Goal: Task Accomplishment & Management: Complete application form

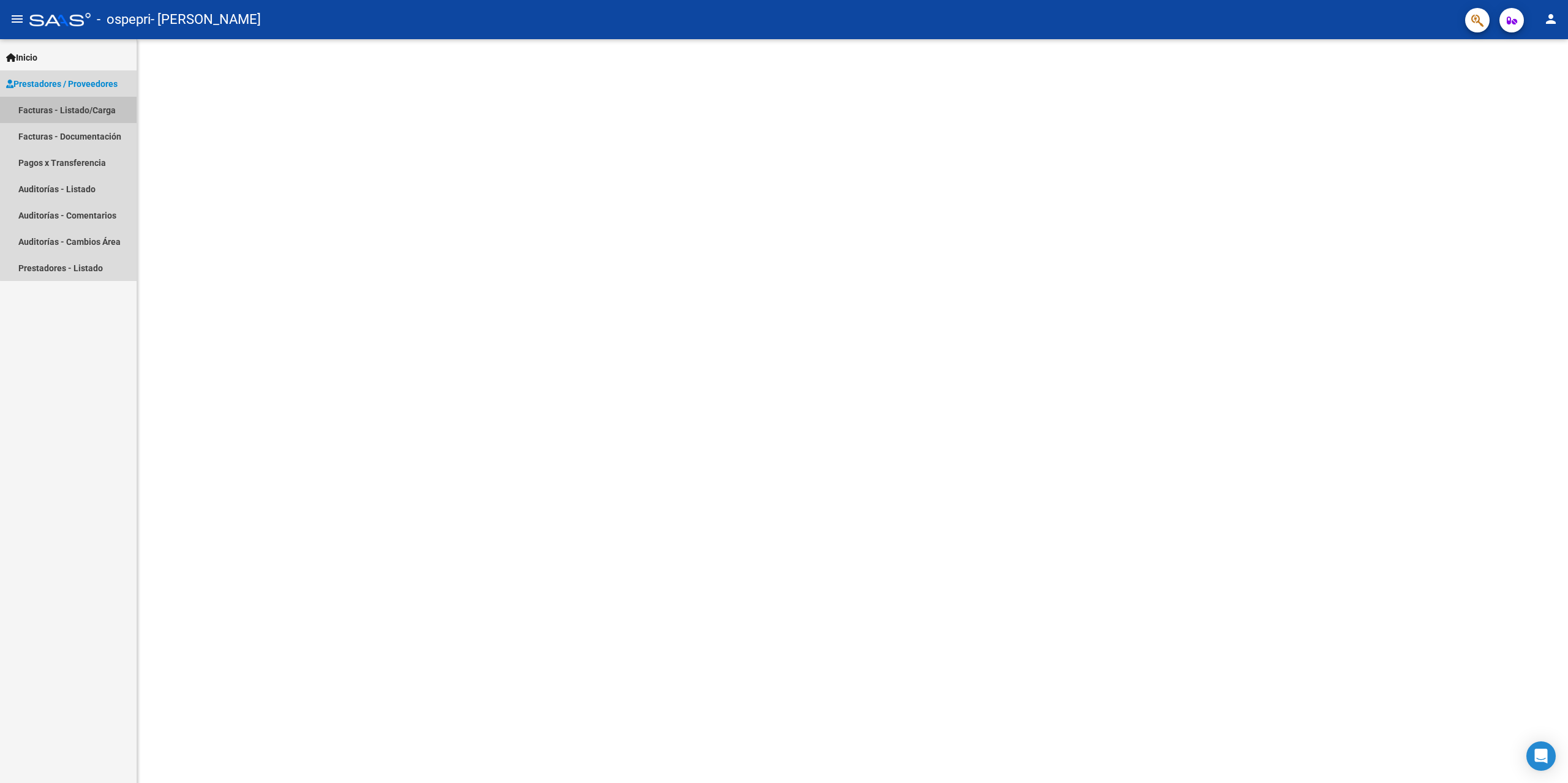
click at [114, 112] on link "Facturas - Listado/Carga" at bounding box center [68, 110] width 137 height 26
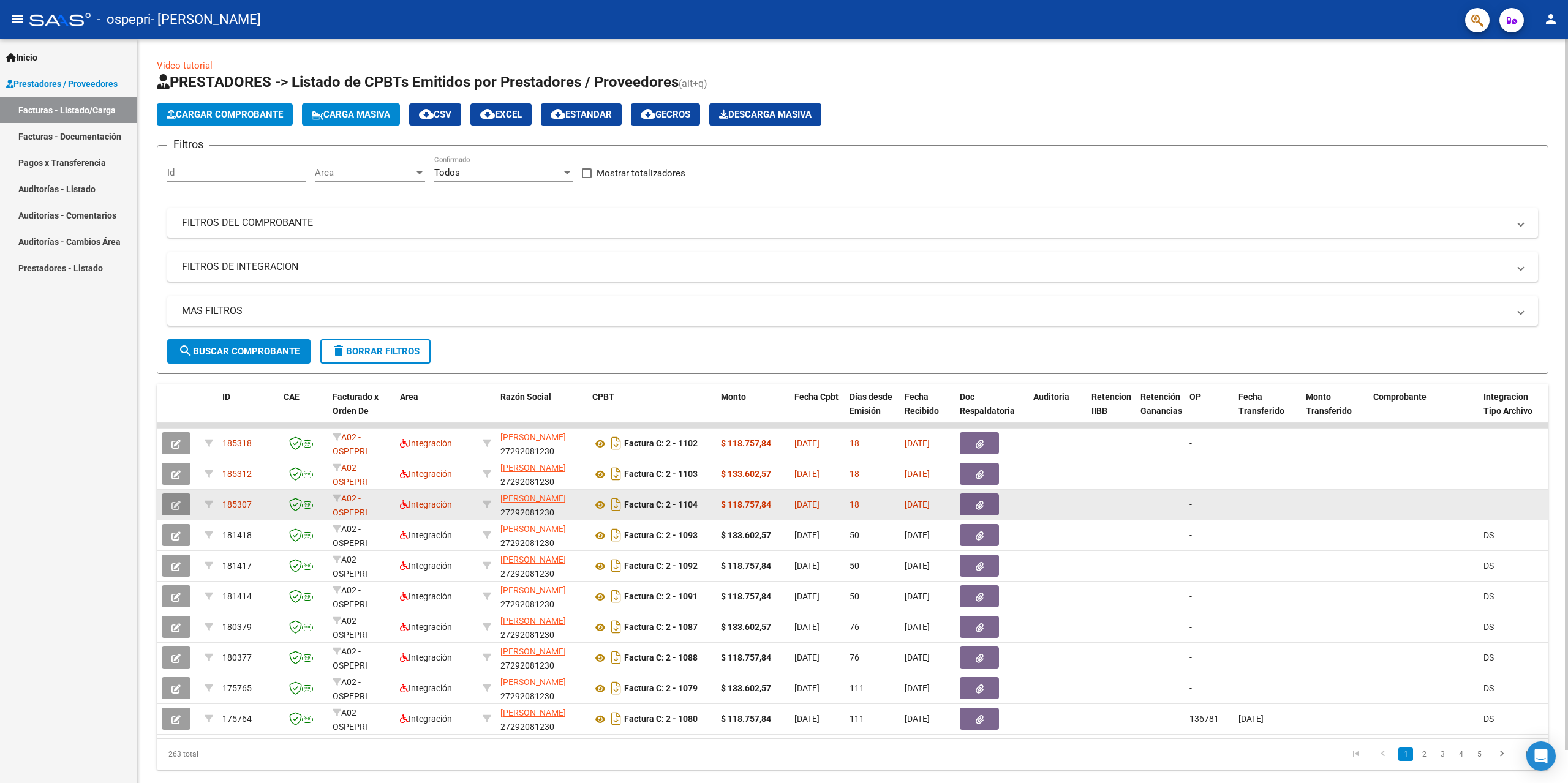
click at [176, 503] on icon "button" at bounding box center [176, 505] width 9 height 9
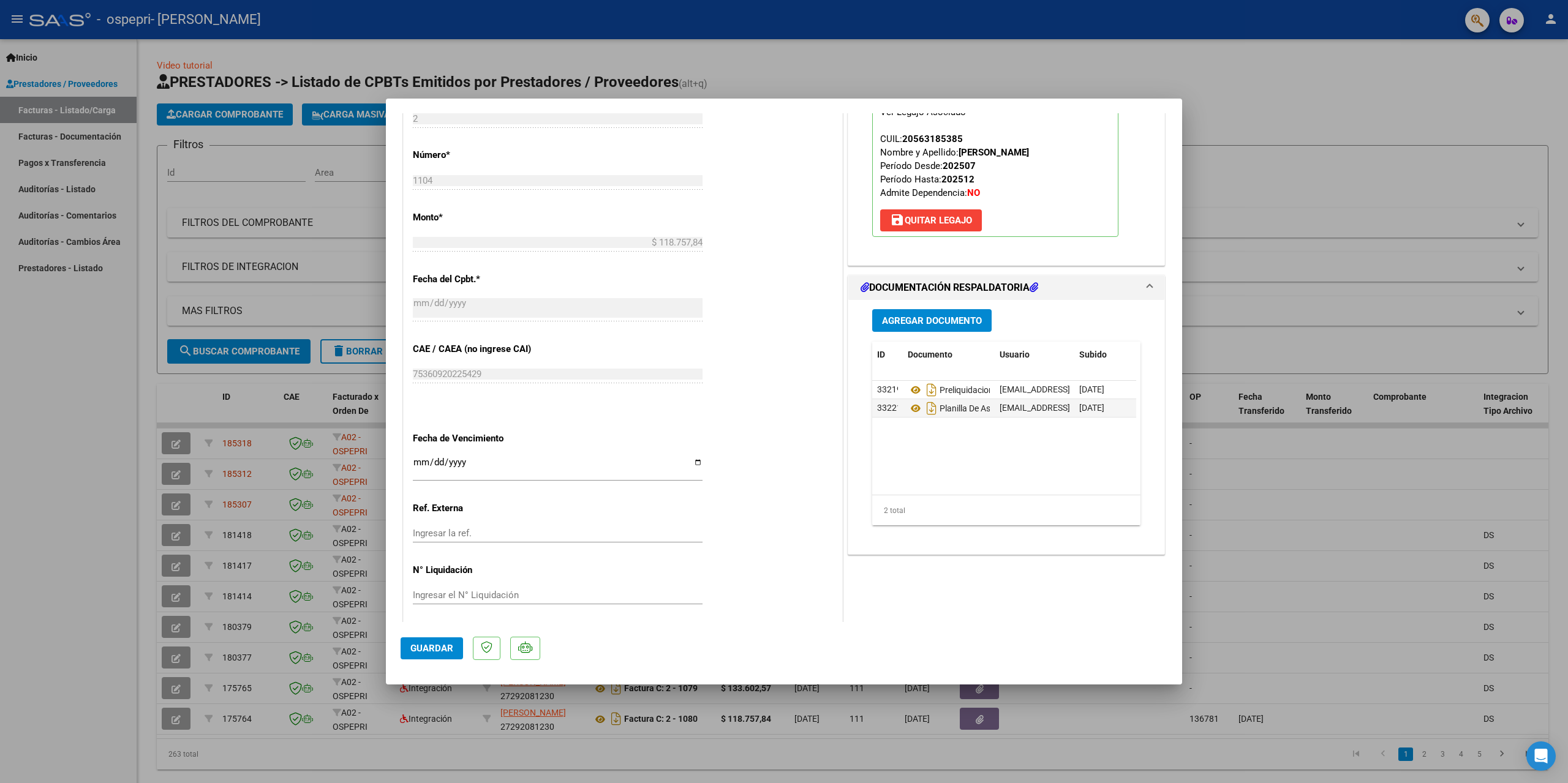
scroll to position [542, 0]
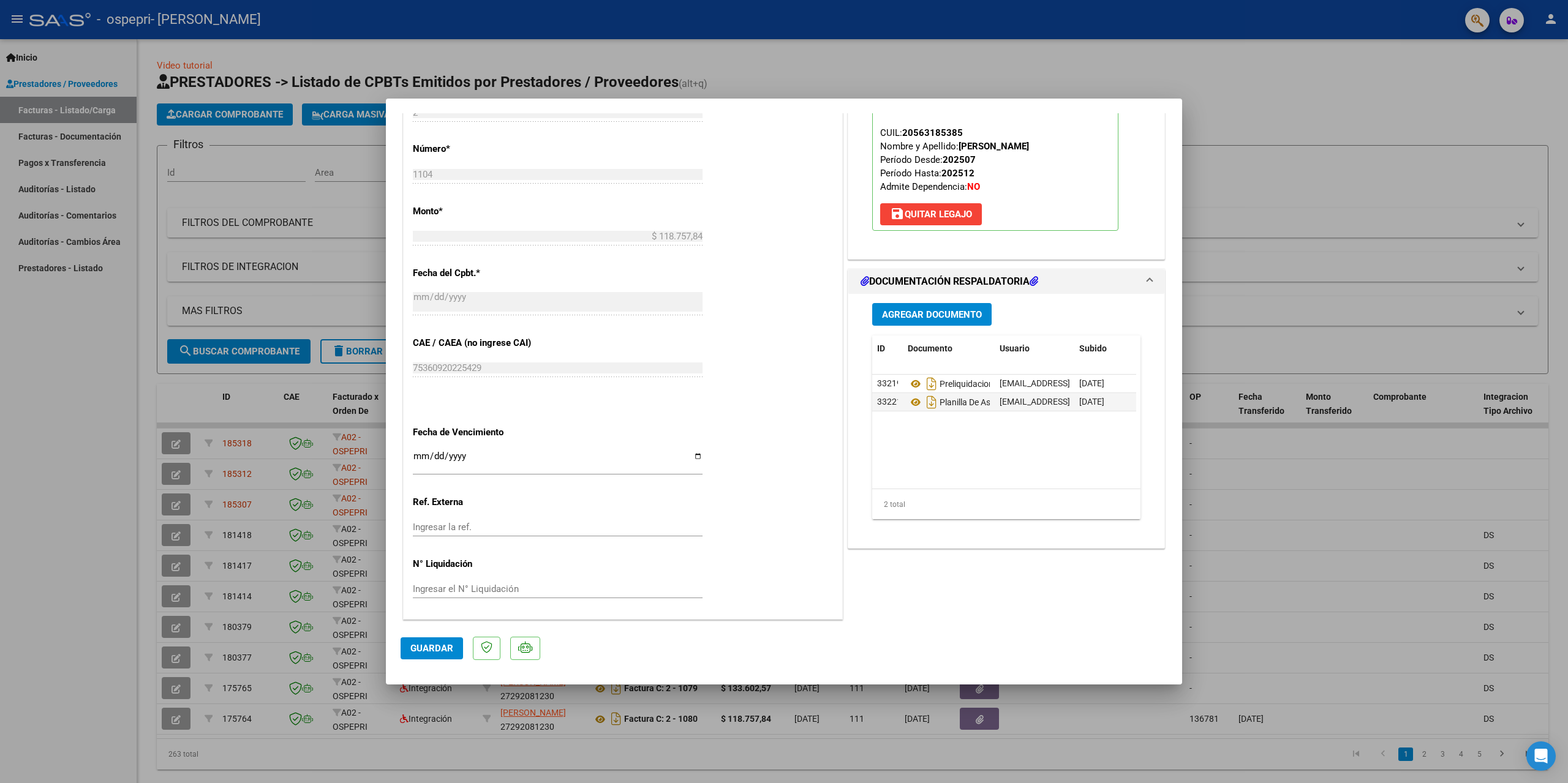
click at [935, 318] on span "Agregar Documento" at bounding box center [931, 315] width 100 height 11
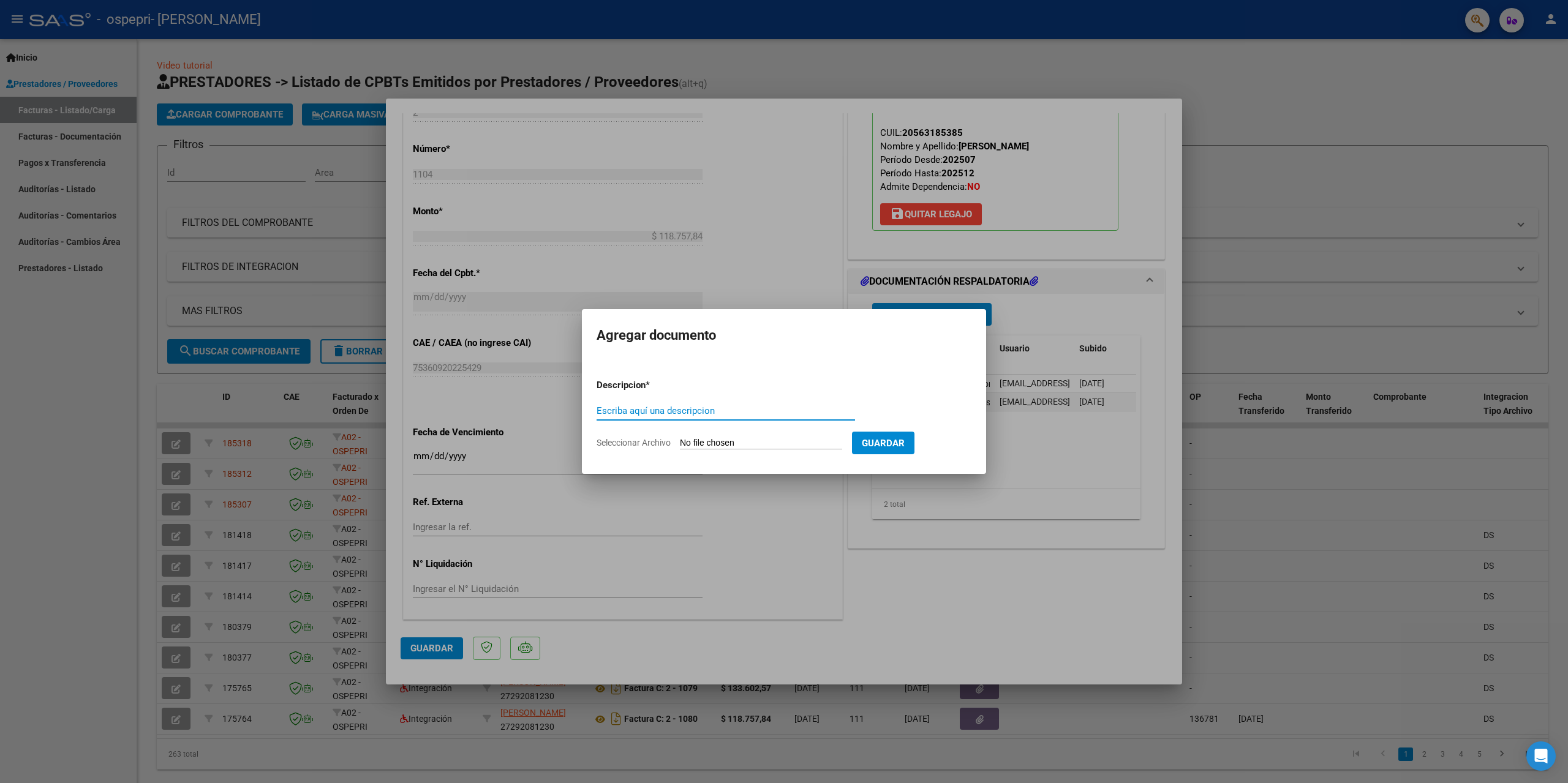
click at [702, 414] on input "Escriba aquí una descripcion" at bounding box center [726, 411] width 258 height 11
type input "planilla asistencia nueva"
drag, startPoint x: 803, startPoint y: 317, endPoint x: 709, endPoint y: 330, distance: 94.9
click at [709, 330] on mat-dialog-container "Agregar documento Descripcion * planilla asistencia nueva Escriba aquí una desc…" at bounding box center [784, 391] width 404 height 164
click at [1040, 329] on div at bounding box center [784, 392] width 1568 height 783
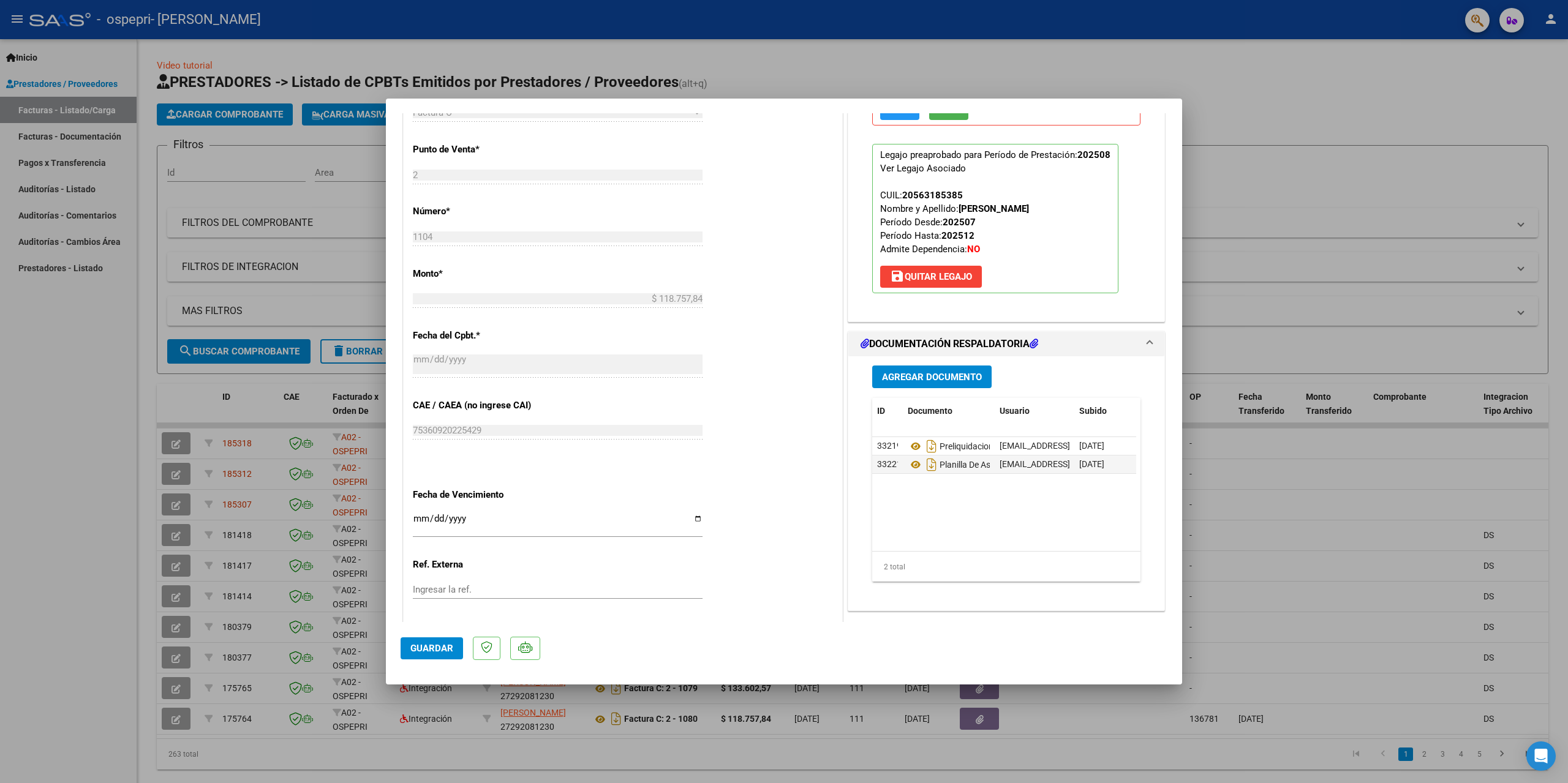
scroll to position [481, 0]
click at [971, 376] on span "Agregar Documento" at bounding box center [931, 376] width 100 height 11
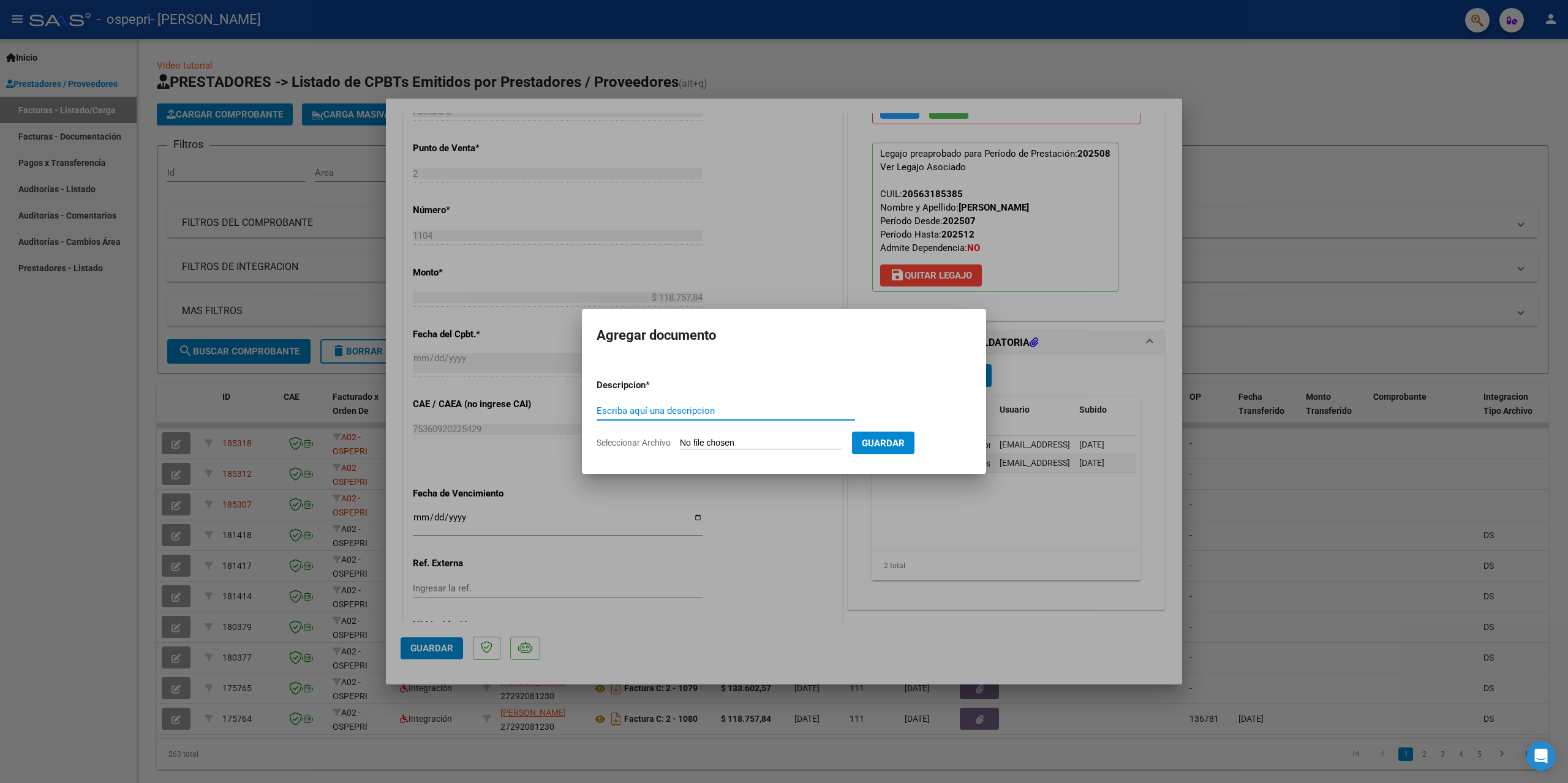
click at [678, 413] on input "Escriba aquí una descripcion" at bounding box center [726, 411] width 258 height 11
type input "planilla de asistencia nueva"
click at [796, 440] on input "Seleccionar Archivo" at bounding box center [761, 443] width 162 height 11
type input "C:\fakepath\[PERSON_NAME] OSPEPRI pla asis [DATE] nueva.pdf"
click at [957, 438] on span "Guardar" at bounding box center [947, 443] width 43 height 11
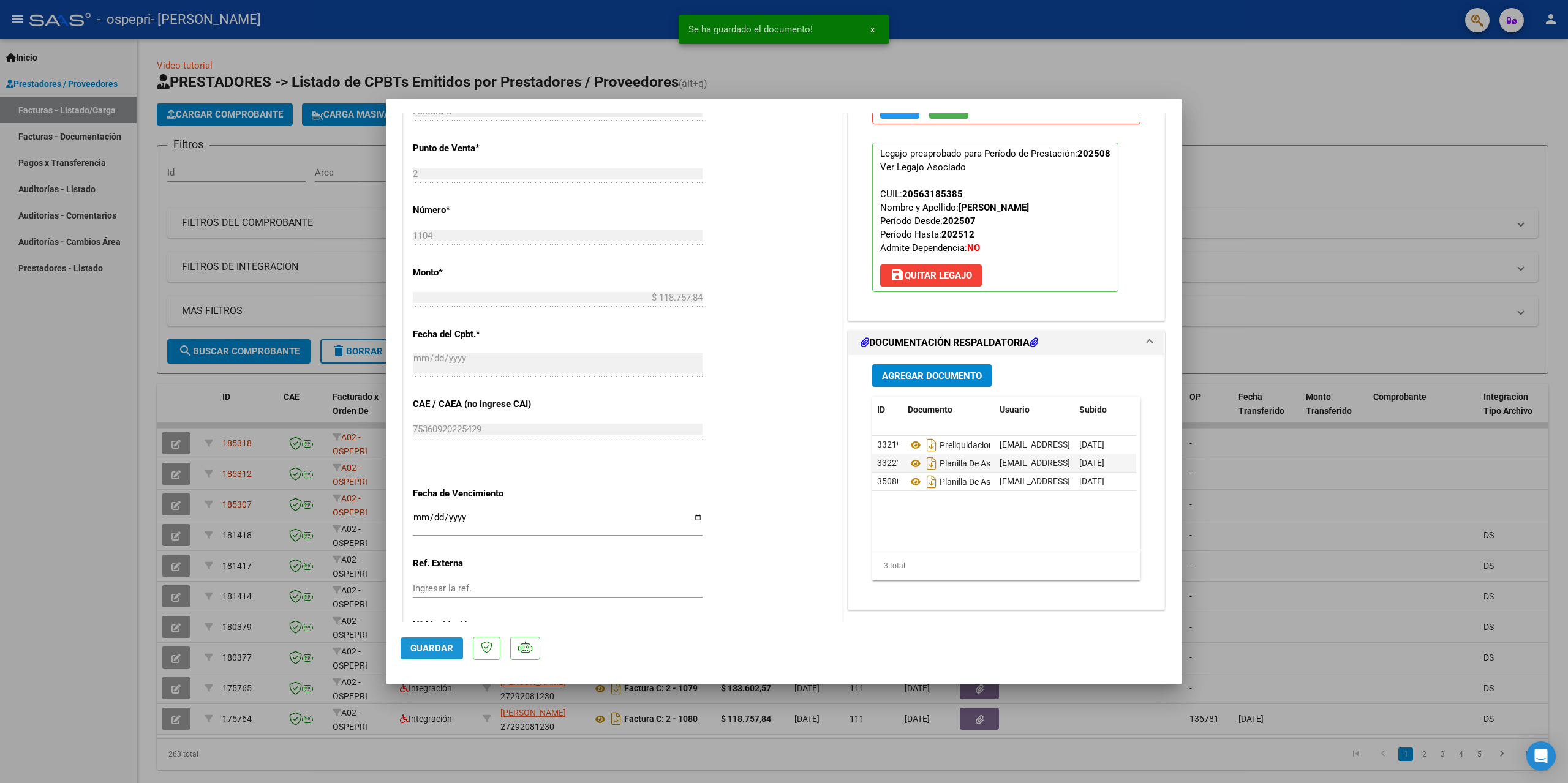
click at [441, 644] on span "Guardar" at bounding box center [432, 648] width 43 height 11
click at [216, 472] on div at bounding box center [784, 392] width 1568 height 783
type input "$ 0,00"
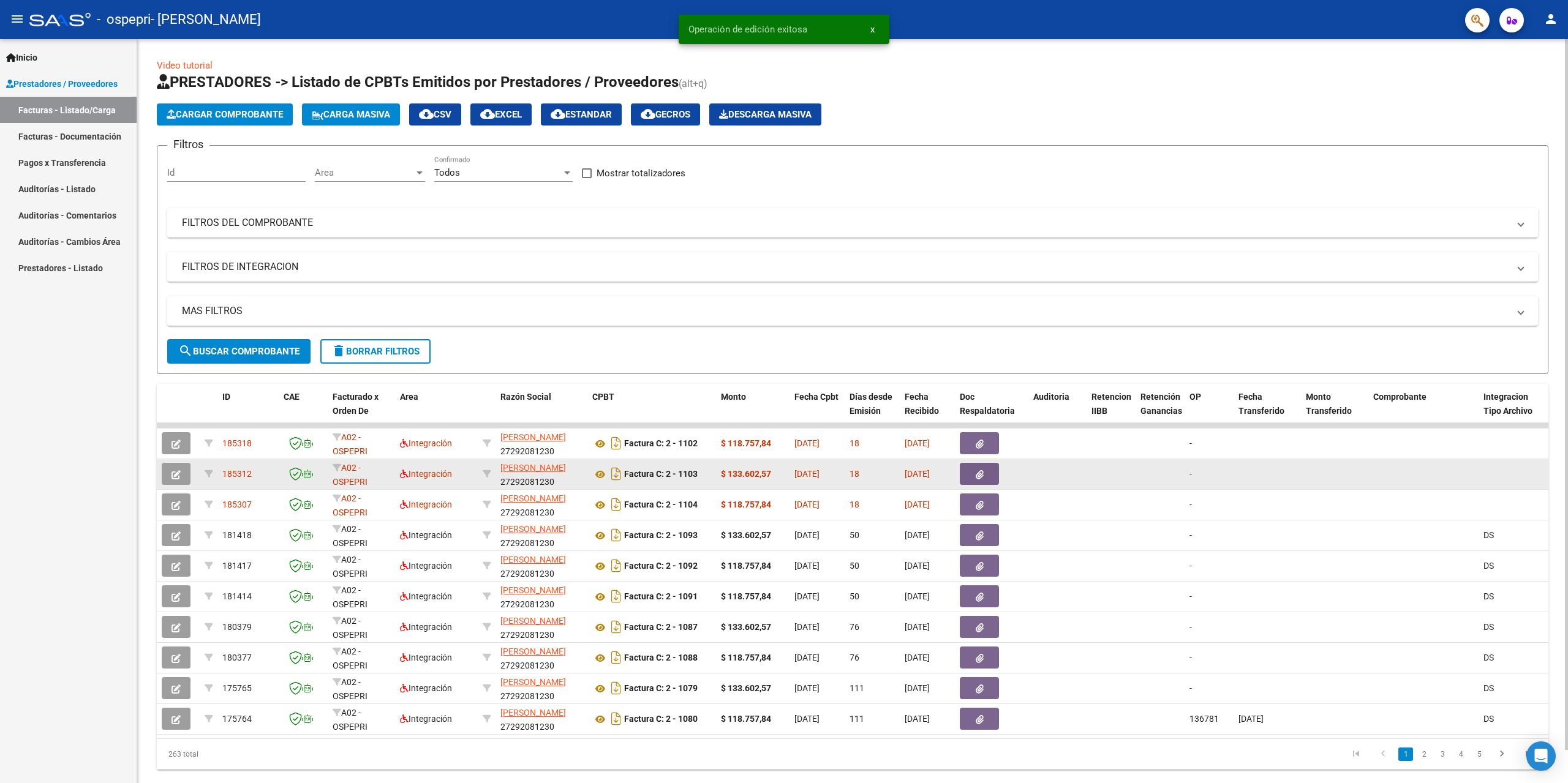
click at [190, 474] on button "button" at bounding box center [176, 474] width 29 height 22
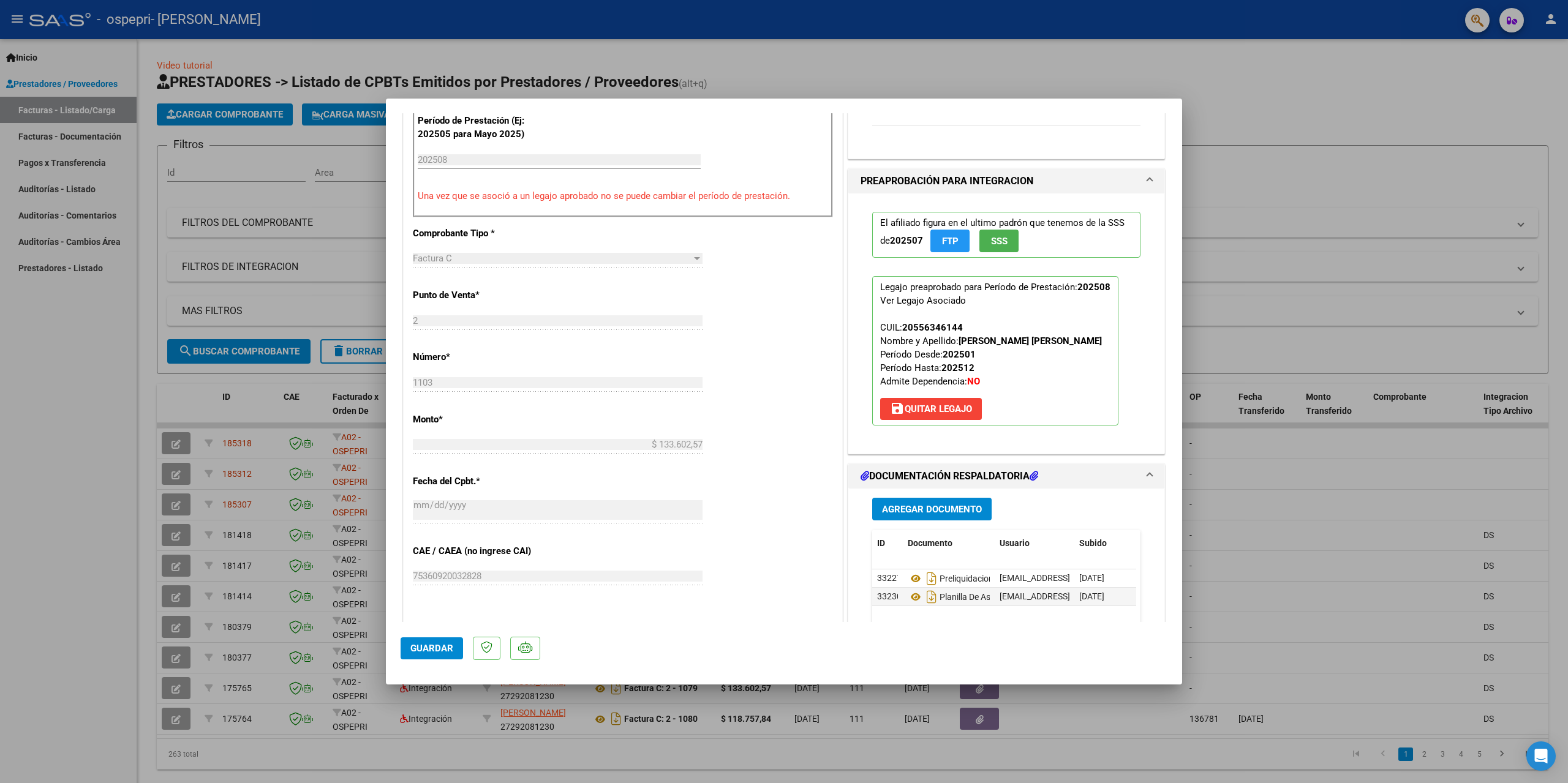
scroll to position [367, 0]
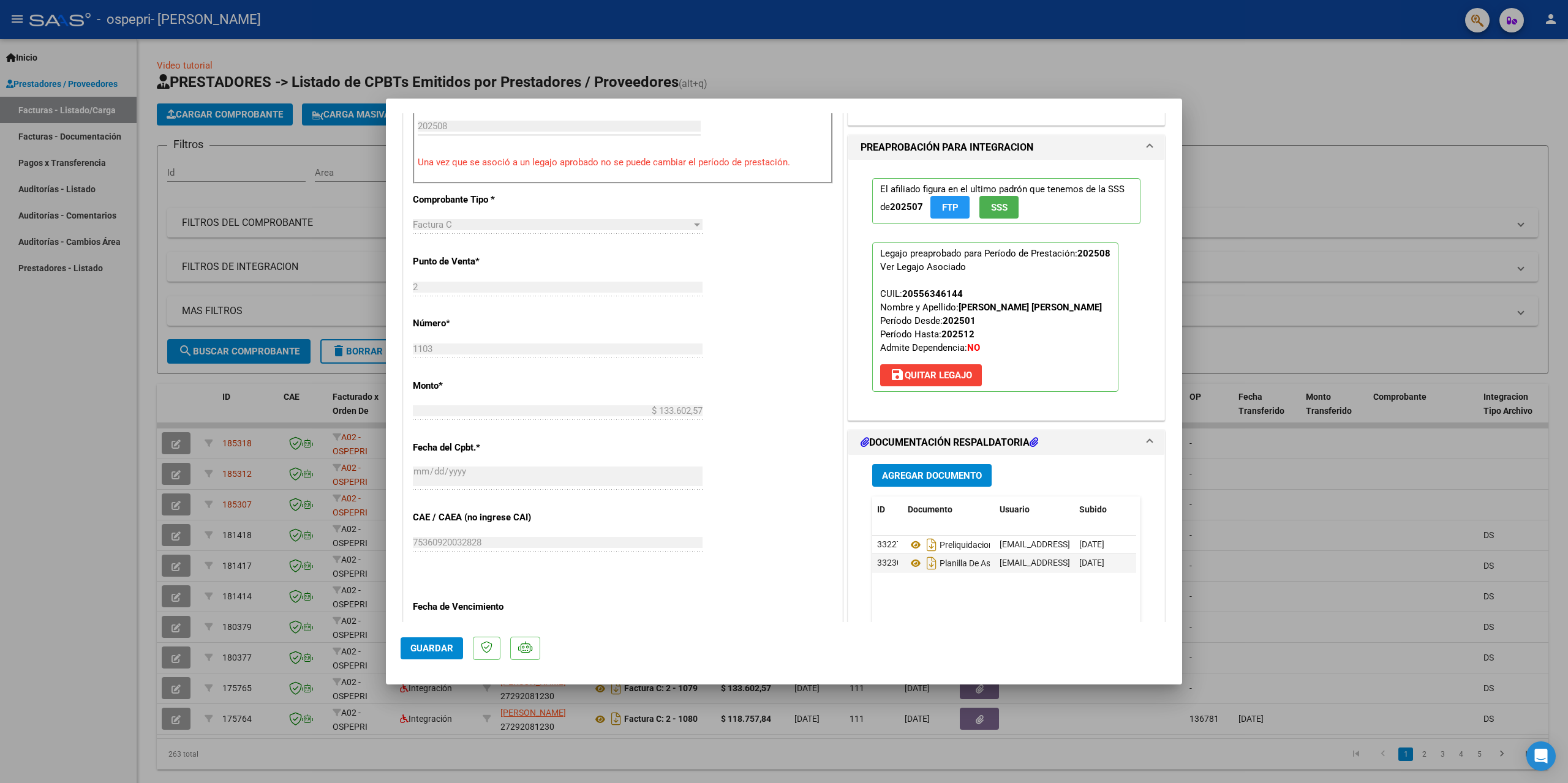
click at [934, 474] on span "Agregar Documento" at bounding box center [931, 476] width 100 height 11
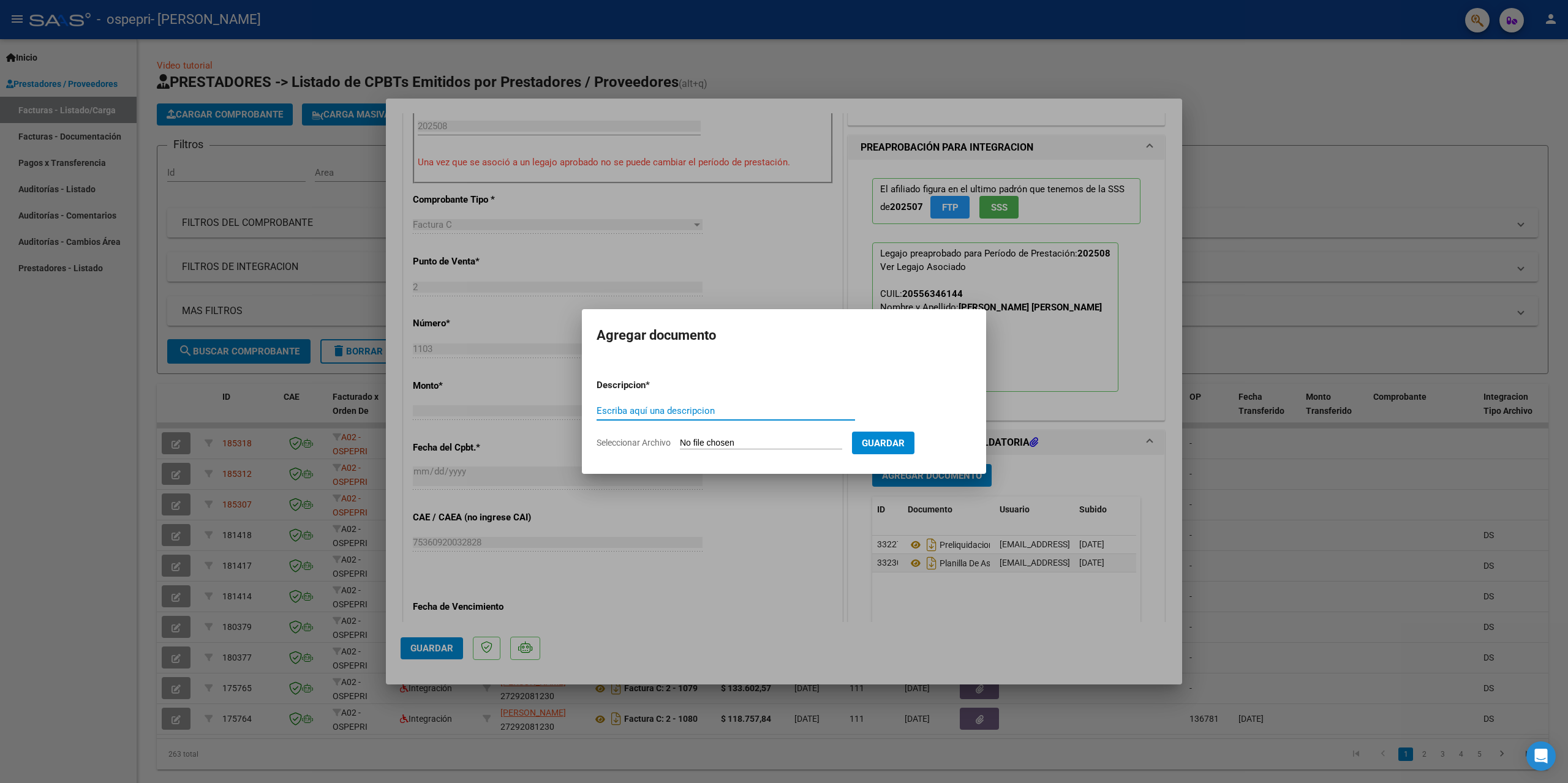
click at [683, 414] on input "Escriba aquí una descripcion" at bounding box center [726, 411] width 258 height 11
type input "planilla de asistencia nueva"
click at [745, 440] on input "Seleccionar Archivo" at bounding box center [761, 443] width 162 height 11
type input "C:\fakepath\[PERSON_NAME] OSPEPRI Pla Asis [DATE] nueva.pdf"
click at [957, 438] on span "Guardar" at bounding box center [947, 443] width 43 height 11
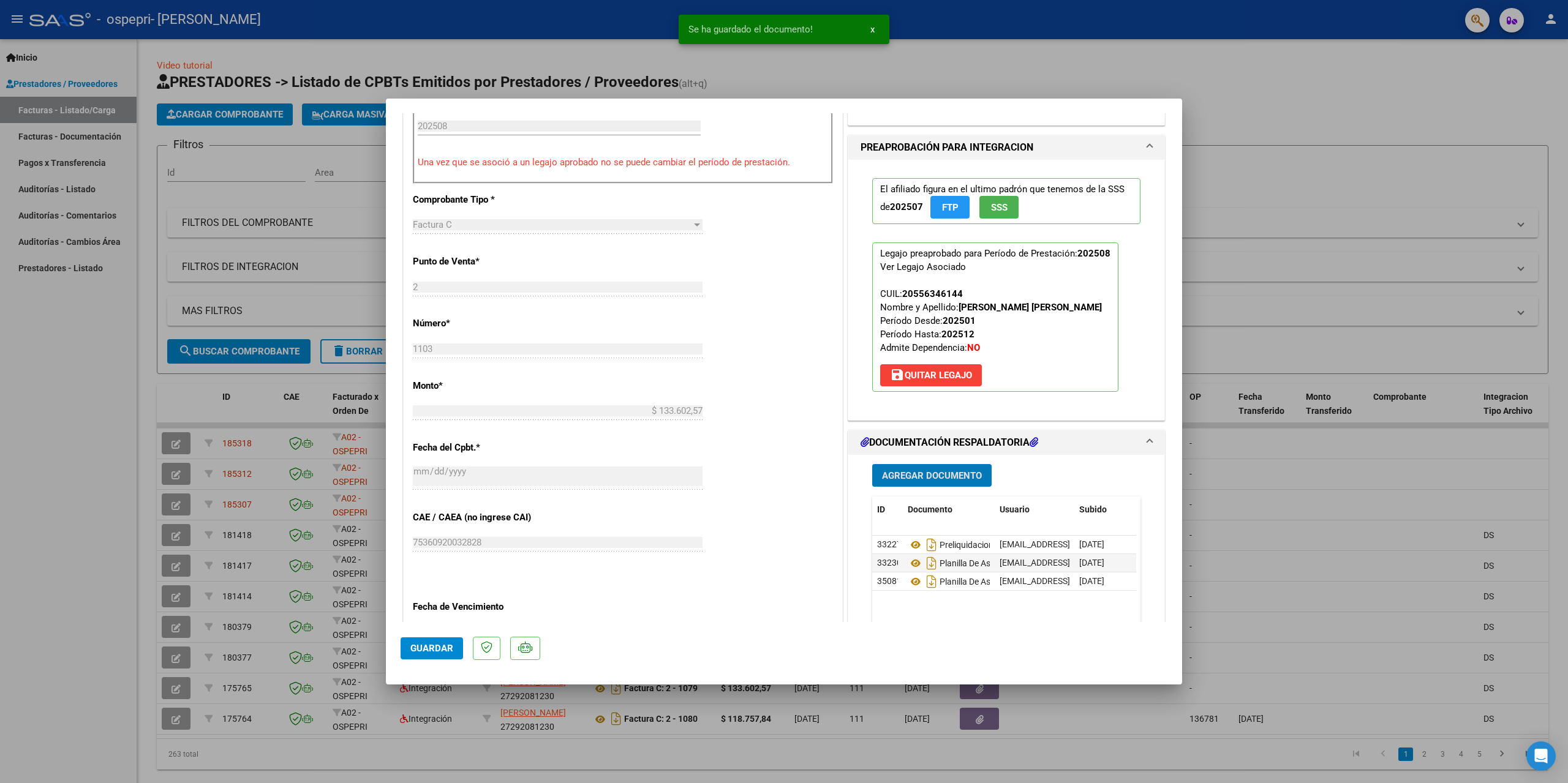
click at [426, 648] on span "Guardar" at bounding box center [432, 648] width 43 height 11
click at [182, 445] on div at bounding box center [784, 392] width 1568 height 783
type input "$ 0,00"
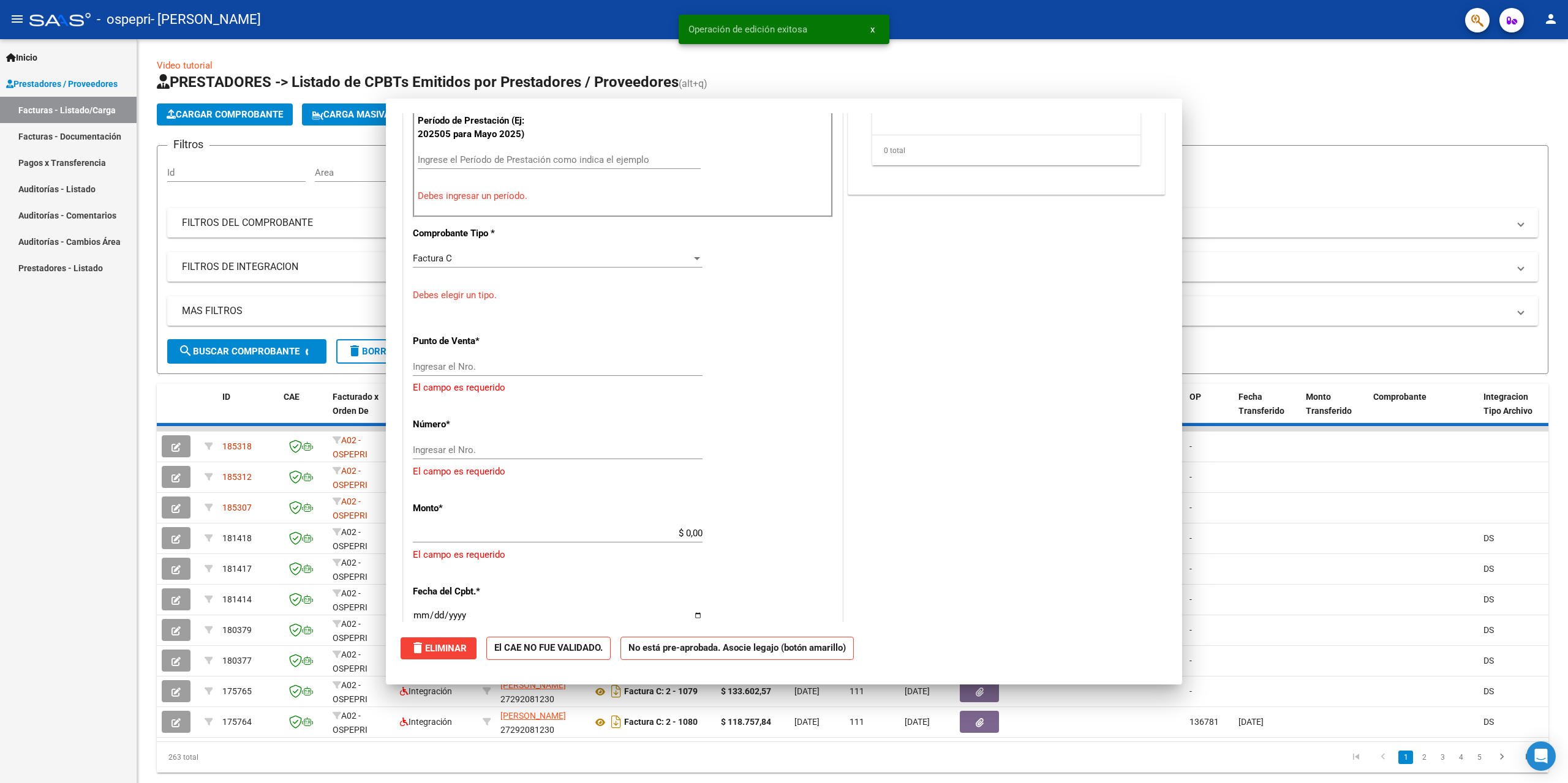
scroll to position [401, 0]
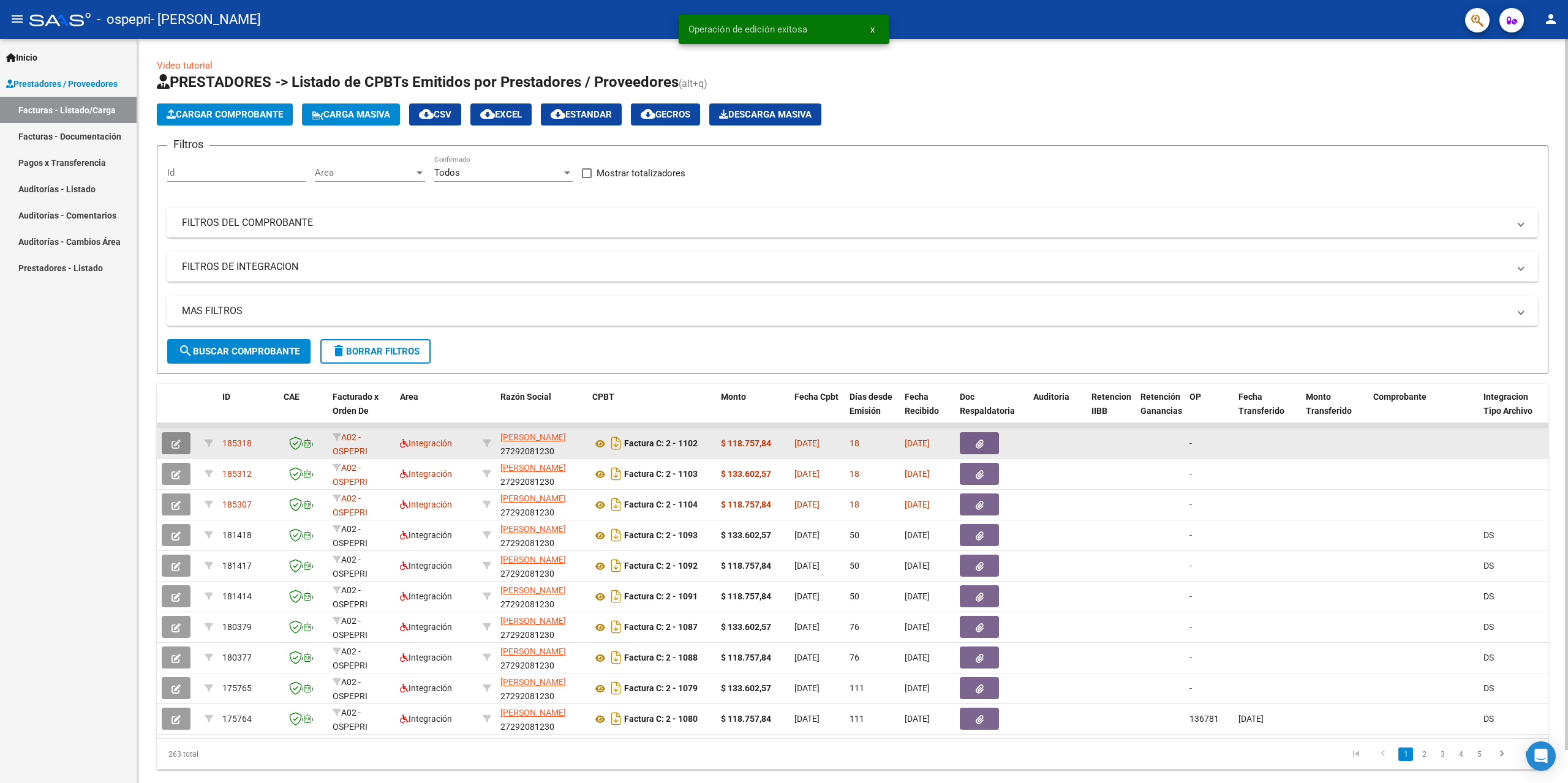
click at [181, 445] on button "button" at bounding box center [176, 443] width 29 height 22
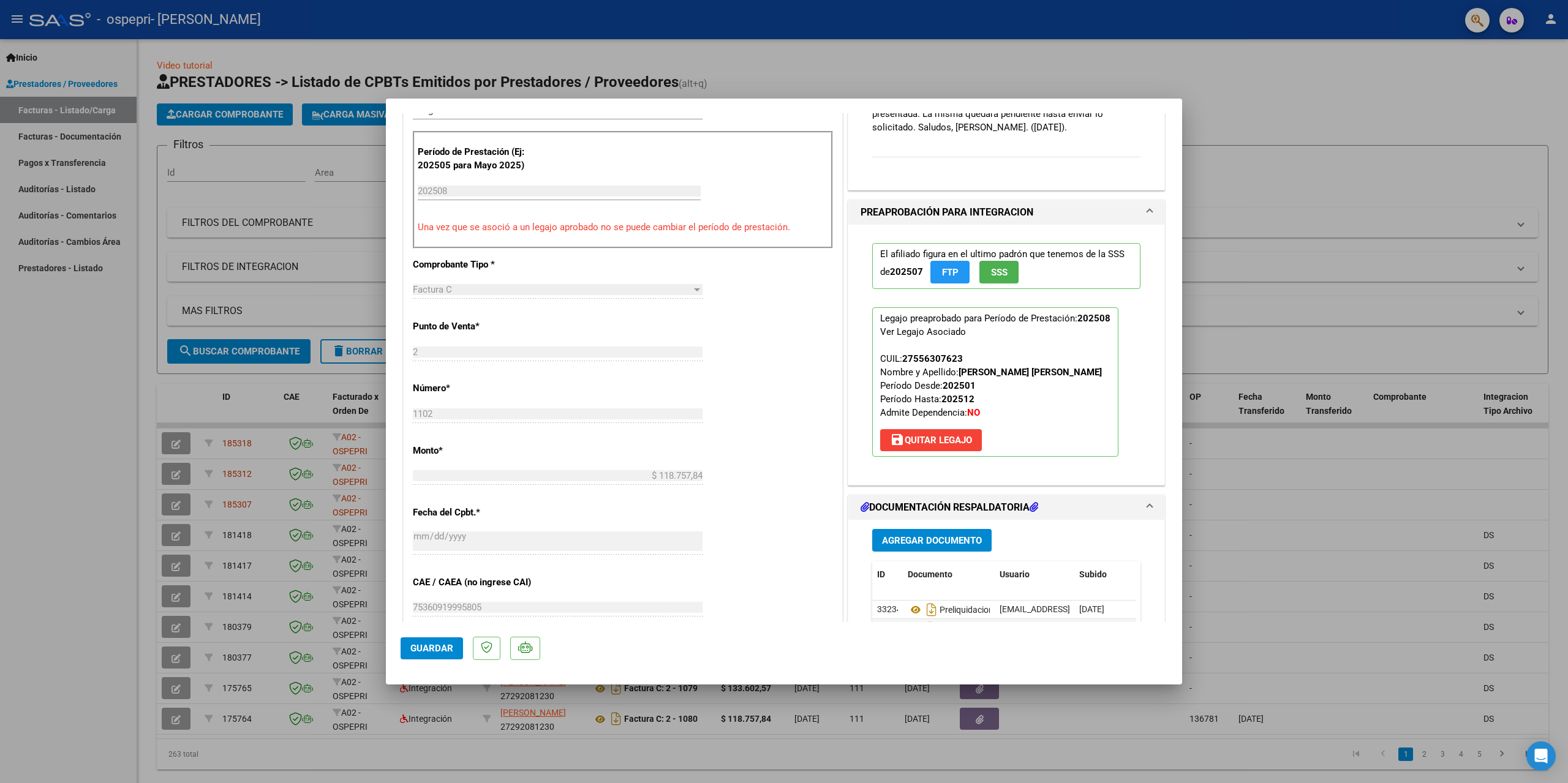
scroll to position [367, 0]
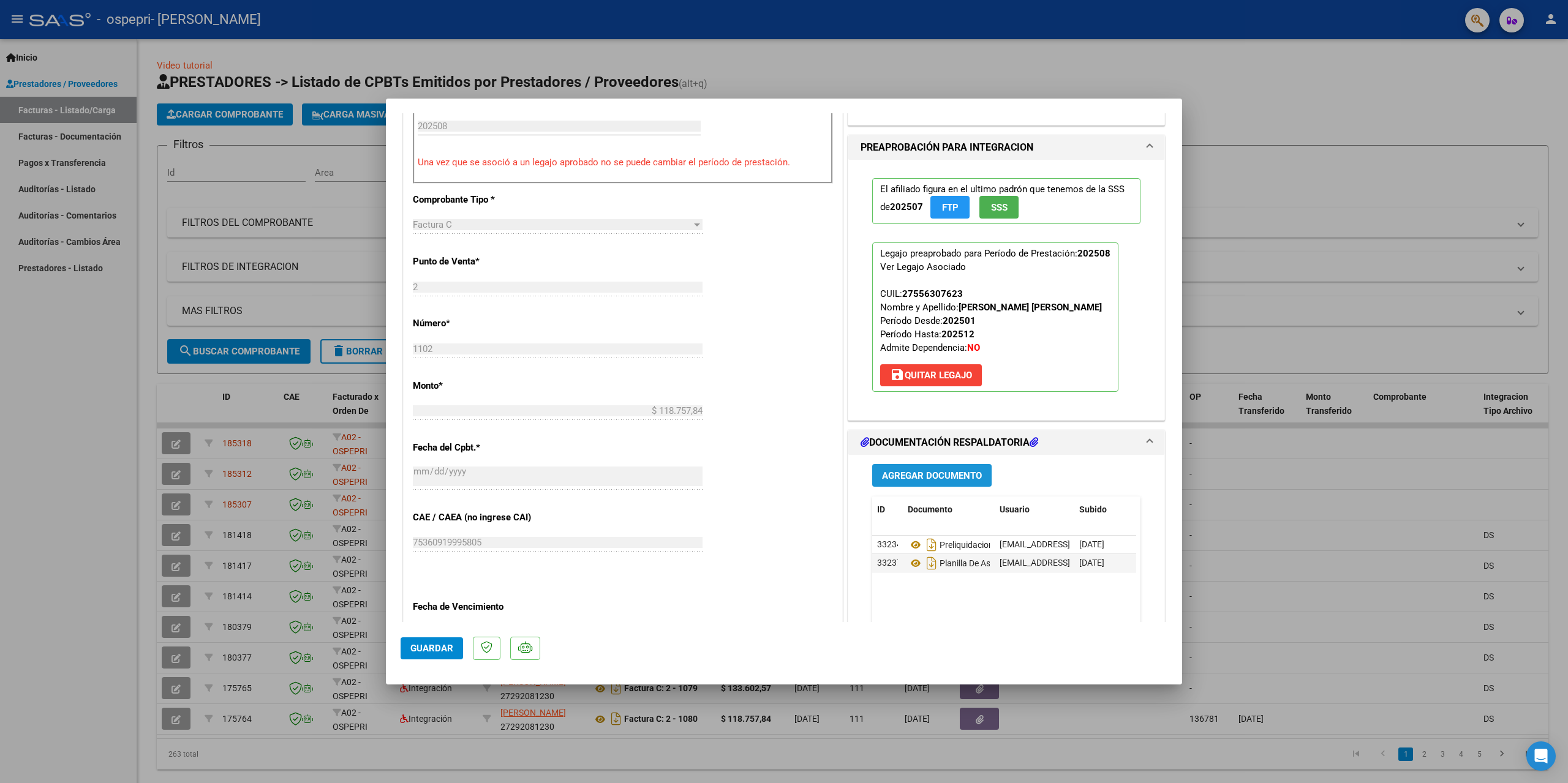
click at [941, 477] on span "Agregar Documento" at bounding box center [931, 476] width 100 height 11
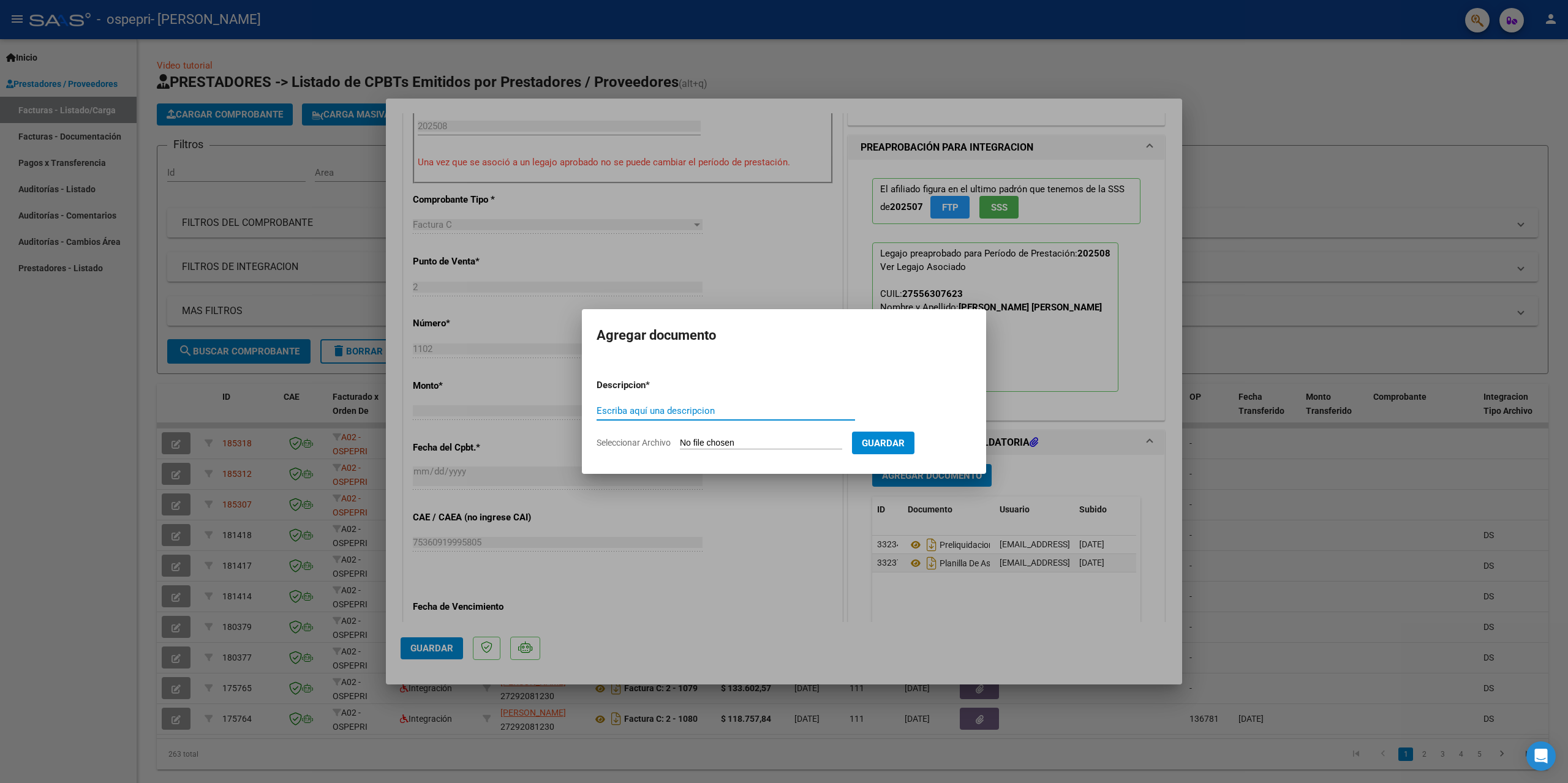
click at [716, 413] on input "Escriba aquí una descripcion" at bounding box center [726, 411] width 258 height 11
type input "planilla de asistencia nueva"
click at [759, 438] on input "Seleccionar Archivo" at bounding box center [761, 443] width 162 height 11
type input "C:\fakepath\[PERSON_NAME] OSPEPRI pla asis [DATE] nueva.pdf"
click at [918, 368] on mat-dialog-content "Descripcion * planilla de asistencia nueva Escriba aquí una descripcion Selecci…" at bounding box center [784, 409] width 418 height 99
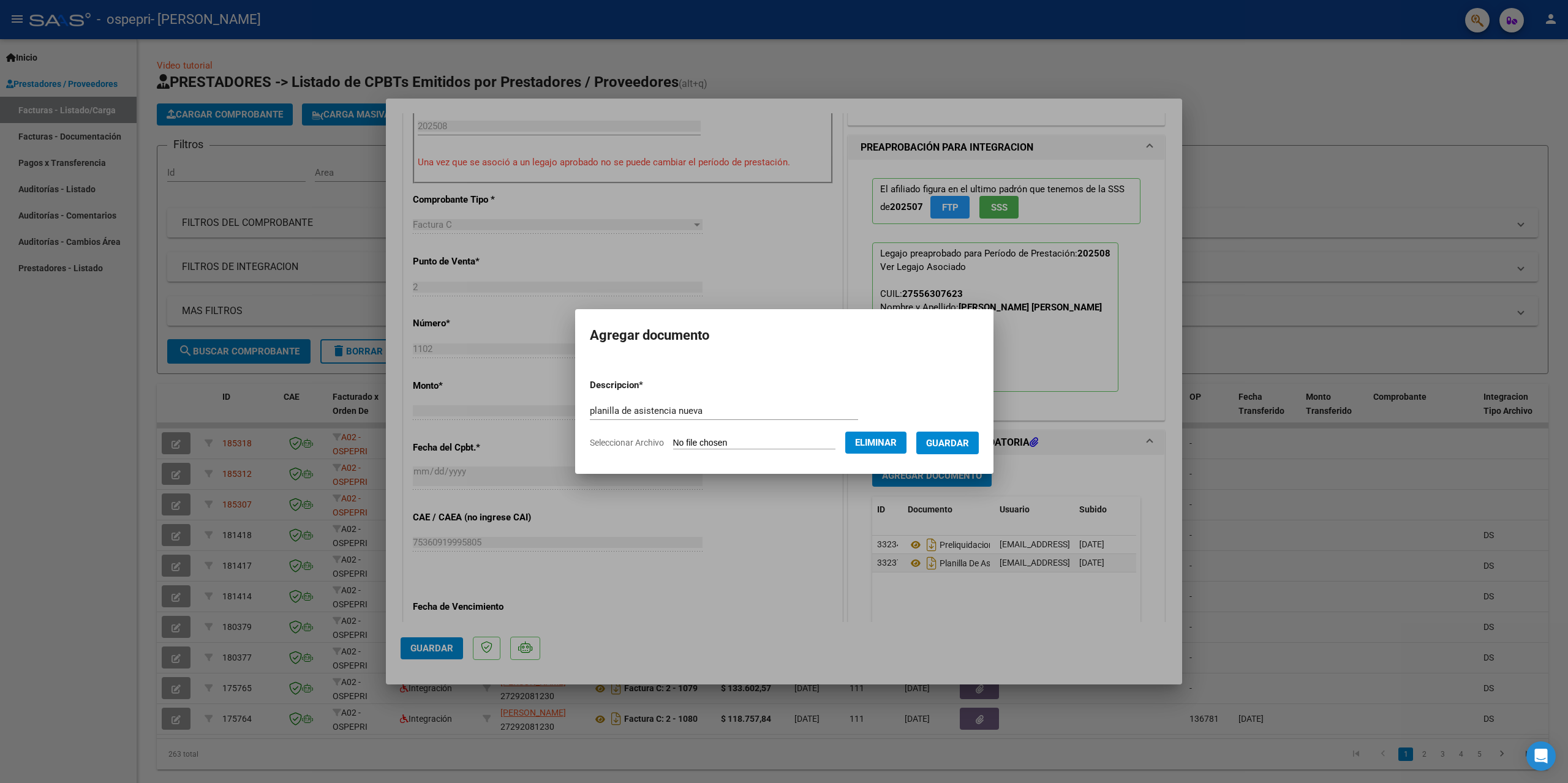
click at [969, 443] on span "Guardar" at bounding box center [947, 443] width 43 height 11
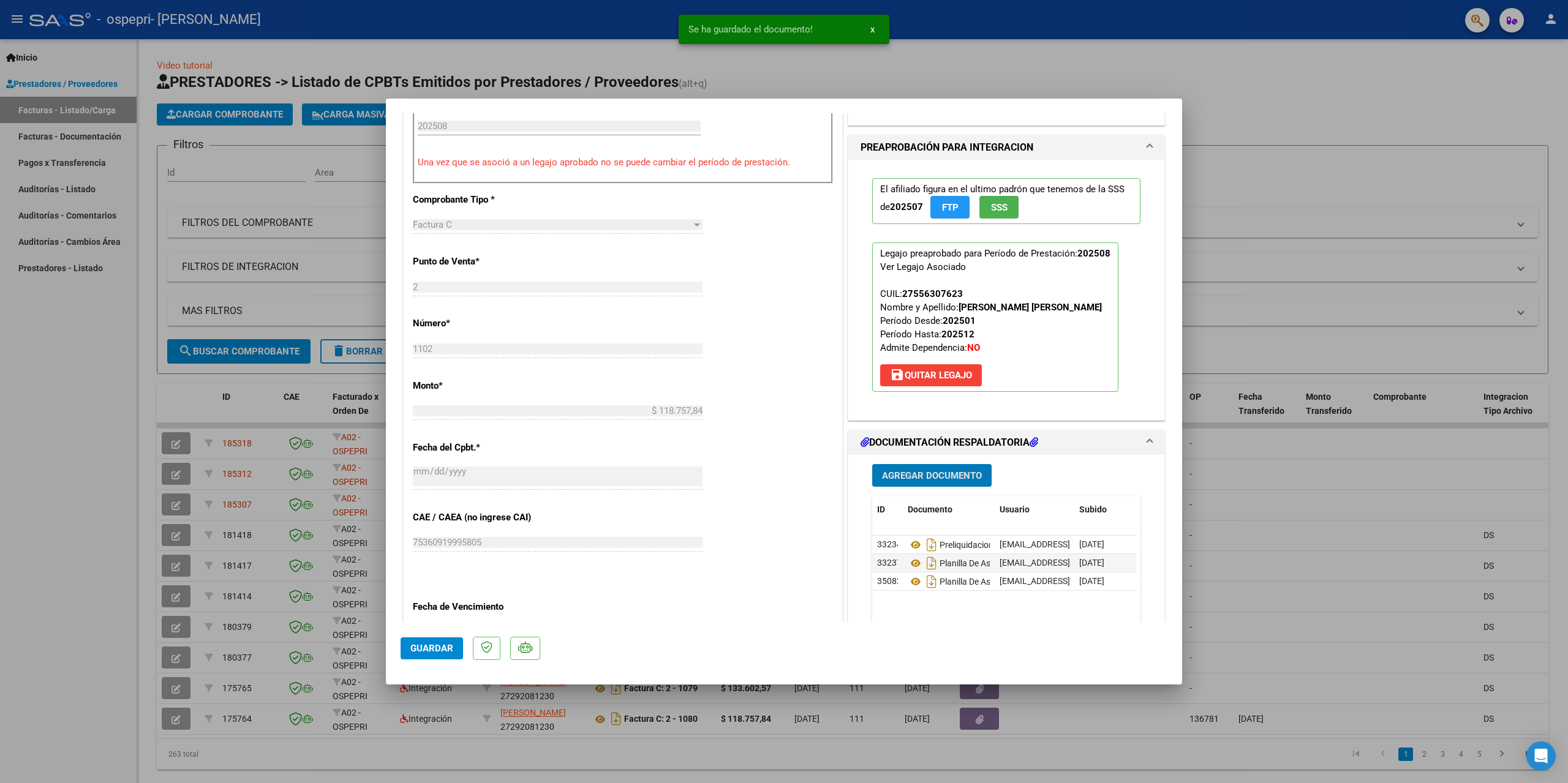
click at [1142, 400] on div "El afiliado figura en el ultimo padrón que tenemos de la SSS de 202507 FTP SSS …" at bounding box center [1006, 290] width 316 height 260
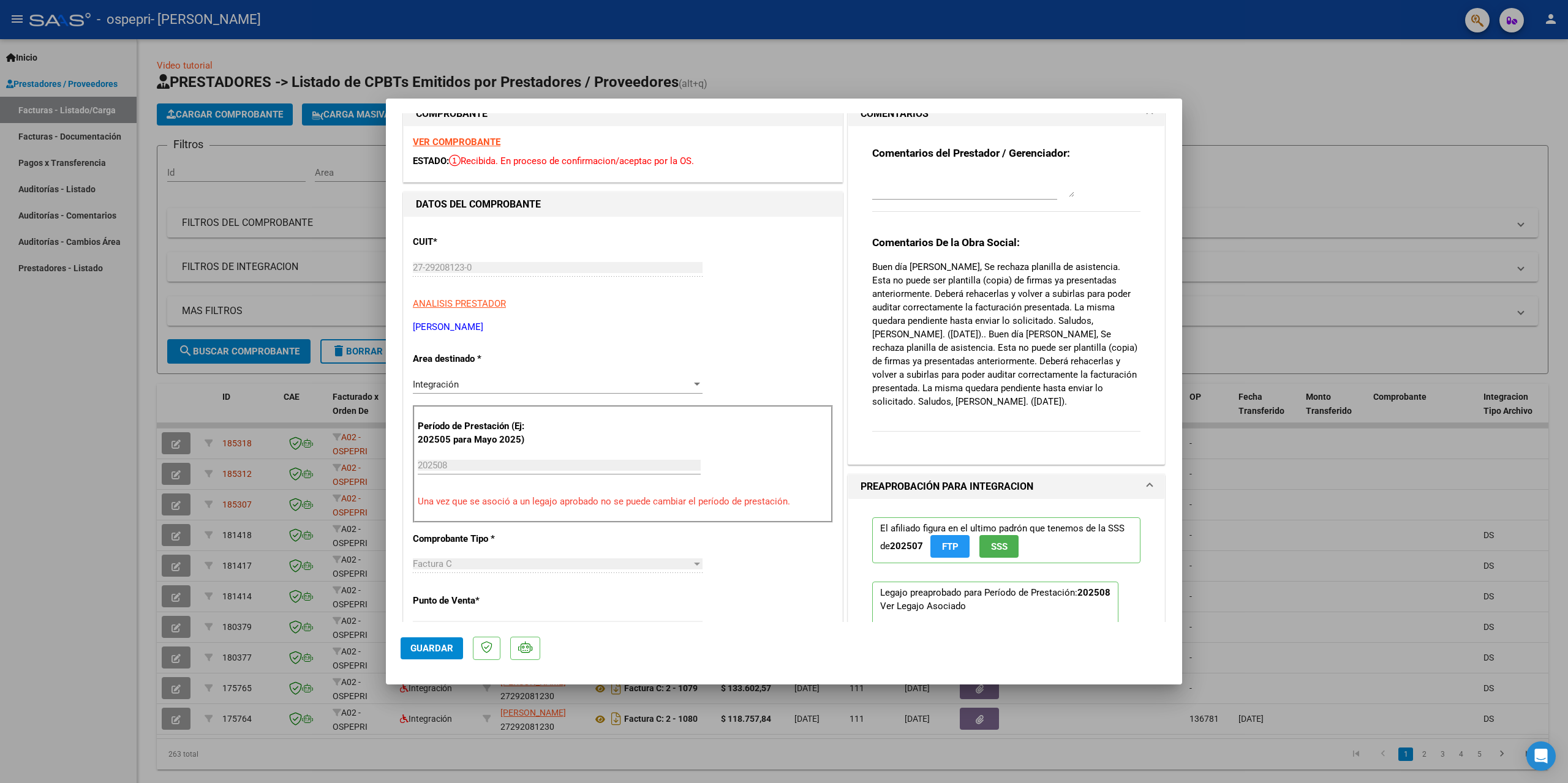
scroll to position [0, 0]
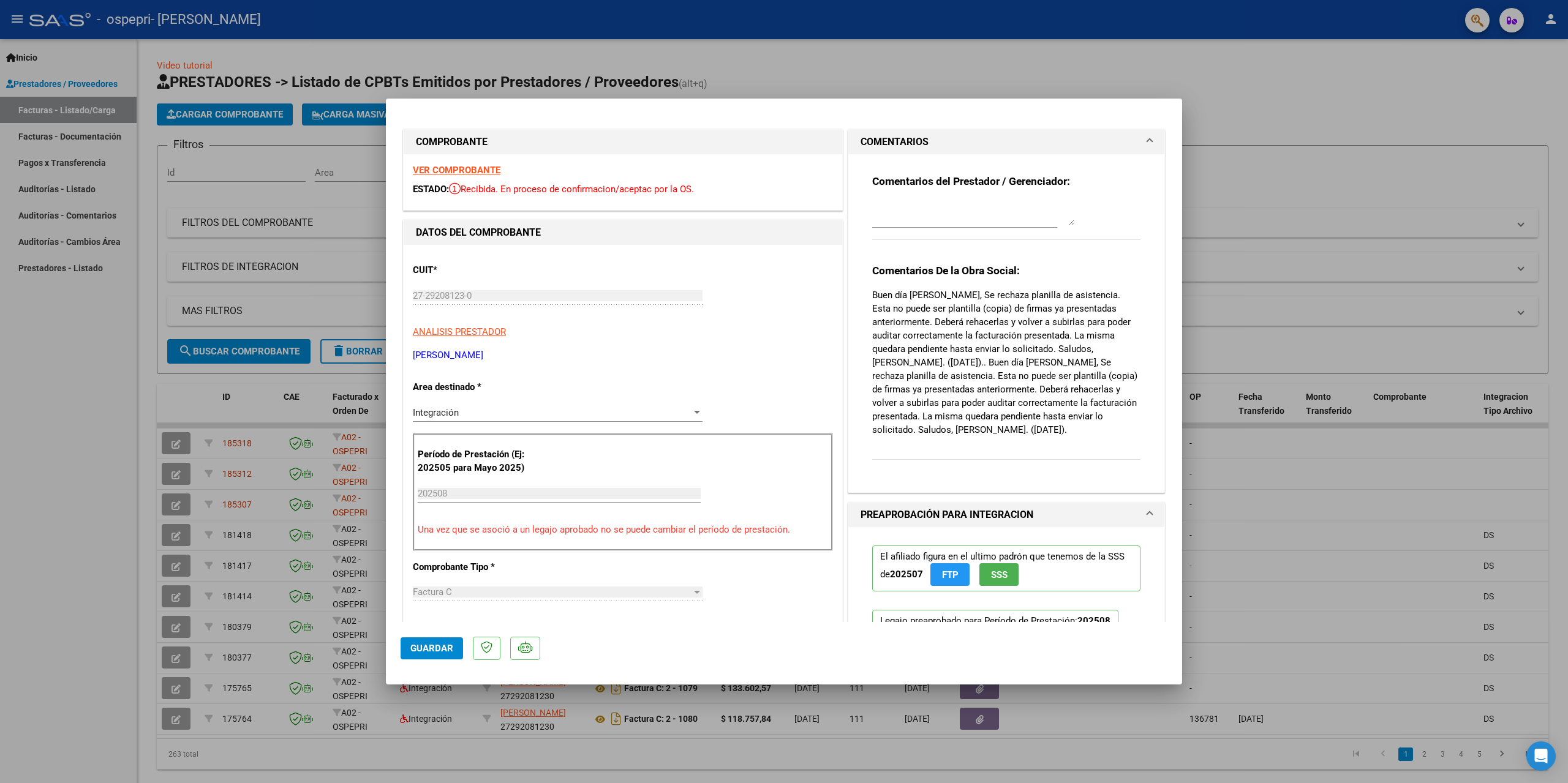
click at [975, 213] on textarea at bounding box center [973, 213] width 202 height 25
click at [943, 220] on textarea "[PERSON_NAME], se adjunta planilla de asistencia segun lo requerido." at bounding box center [973, 213] width 202 height 25
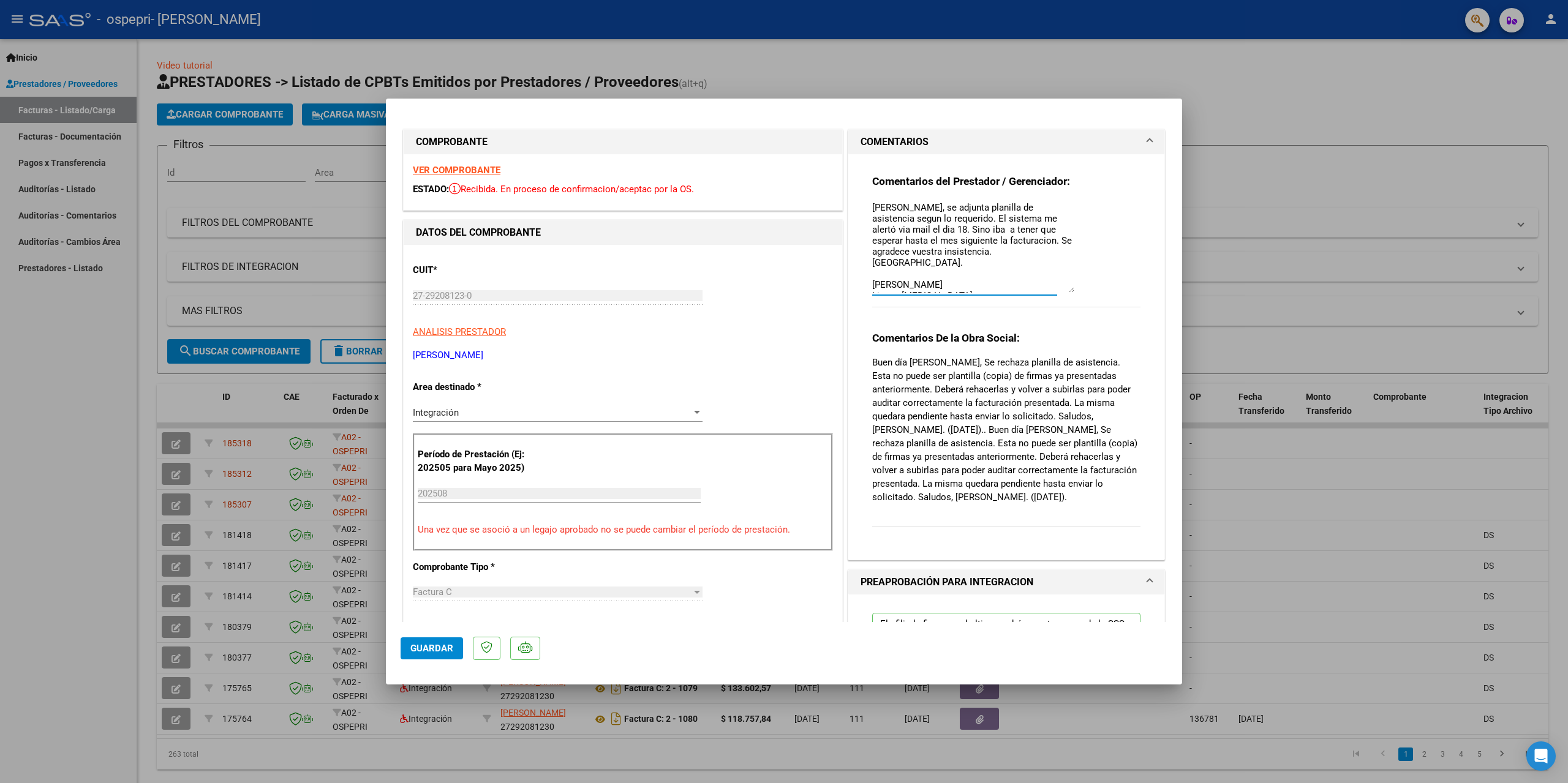
drag, startPoint x: 1064, startPoint y: 222, endPoint x: 1070, endPoint y: 290, distance: 68.3
click at [1070, 290] on div "Comentarios del Prestador / Gerenciador: [PERSON_NAME], se adjunta planilla de …" at bounding box center [1006, 248] width 268 height 147
drag, startPoint x: 986, startPoint y: 280, endPoint x: 745, endPoint y: 193, distance: 256.2
click at [745, 193] on div "COMPROBANTE VER COMPROBANTE ESTADO: Recibida. En proceso de confirmacion/acepta…" at bounding box center [783, 645] width 767 height 1037
type textarea "Lic. en [MEDICAL_DATA]"
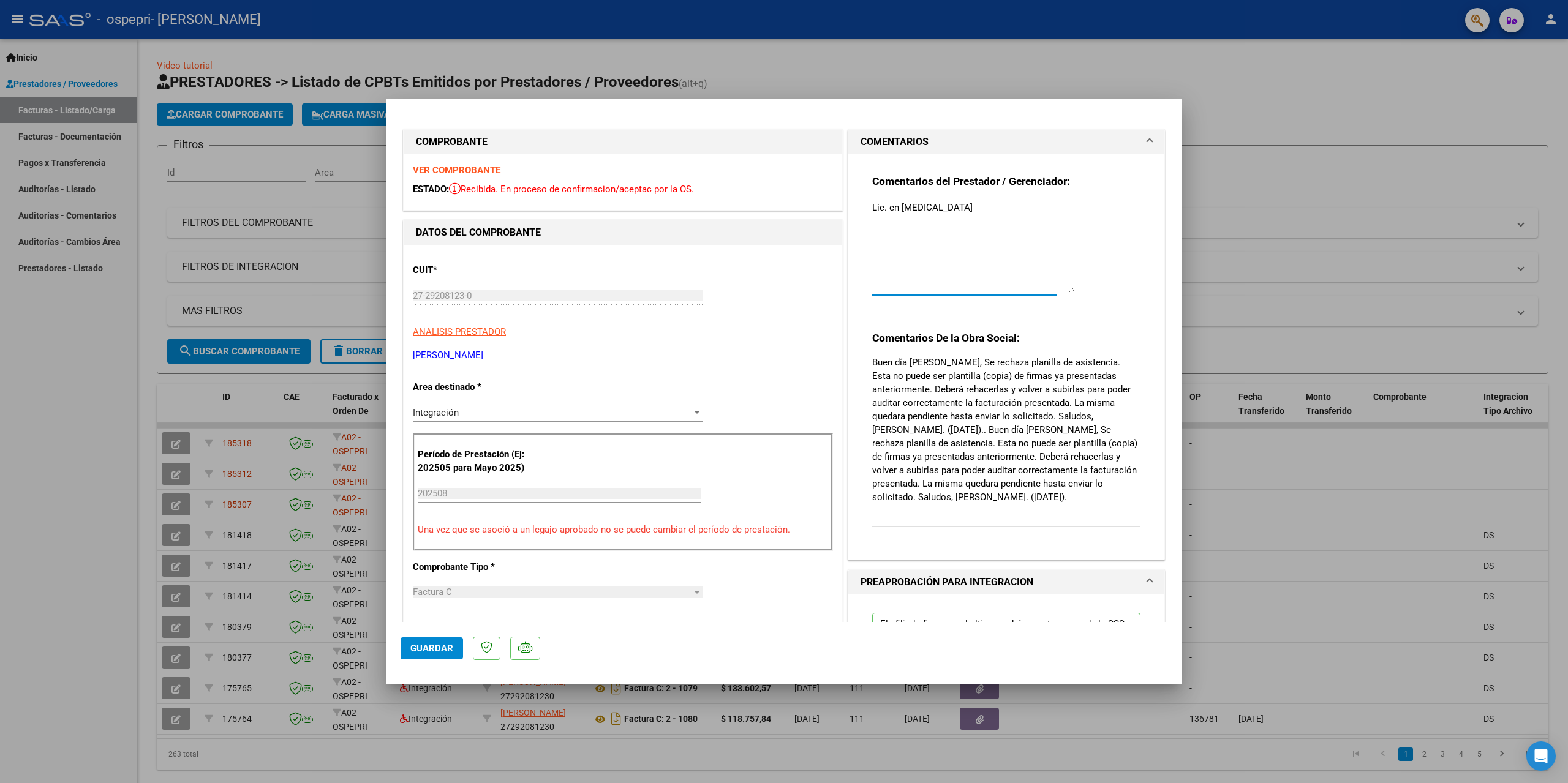
drag, startPoint x: 975, startPoint y: 218, endPoint x: 614, endPoint y: 191, distance: 362.0
click at [615, 192] on div "COMPROBANTE VER COMPROBANTE ESTADO: Recibida. En proceso de confirmacion/acepta…" at bounding box center [783, 645] width 767 height 1037
click at [918, 247] on textarea at bounding box center [973, 246] width 202 height 92
click at [1113, 261] on div "Comentarios del Prestador / Gerenciador:" at bounding box center [1006, 248] width 268 height 147
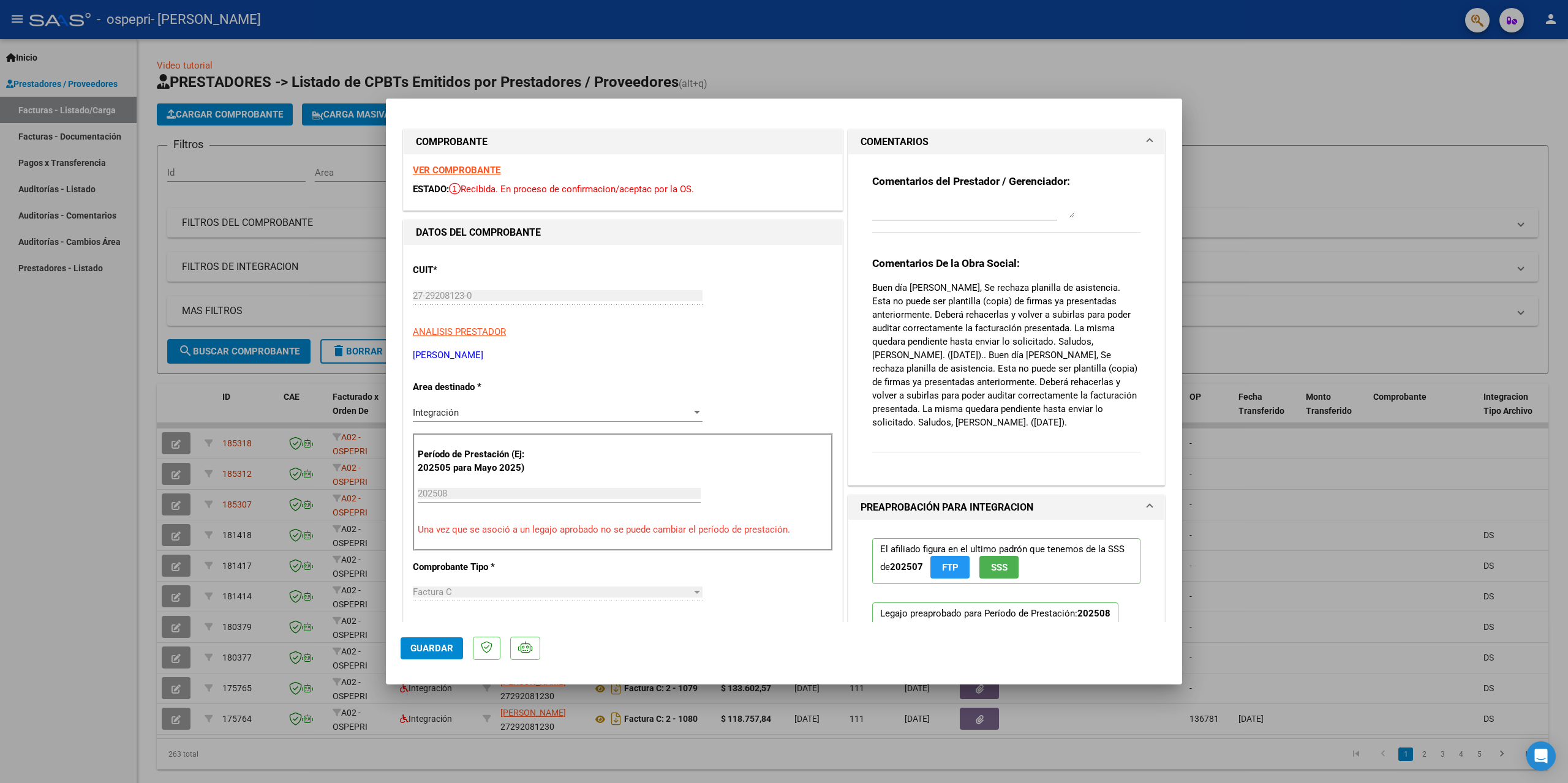
drag, startPoint x: 1067, startPoint y: 288, endPoint x: 1053, endPoint y: 213, distance: 76.3
click at [1053, 213] on textarea at bounding box center [973, 209] width 202 height 17
click at [1096, 211] on div "Comentarios del Prestador / Gerenciador:" at bounding box center [1006, 210] width 268 height 72
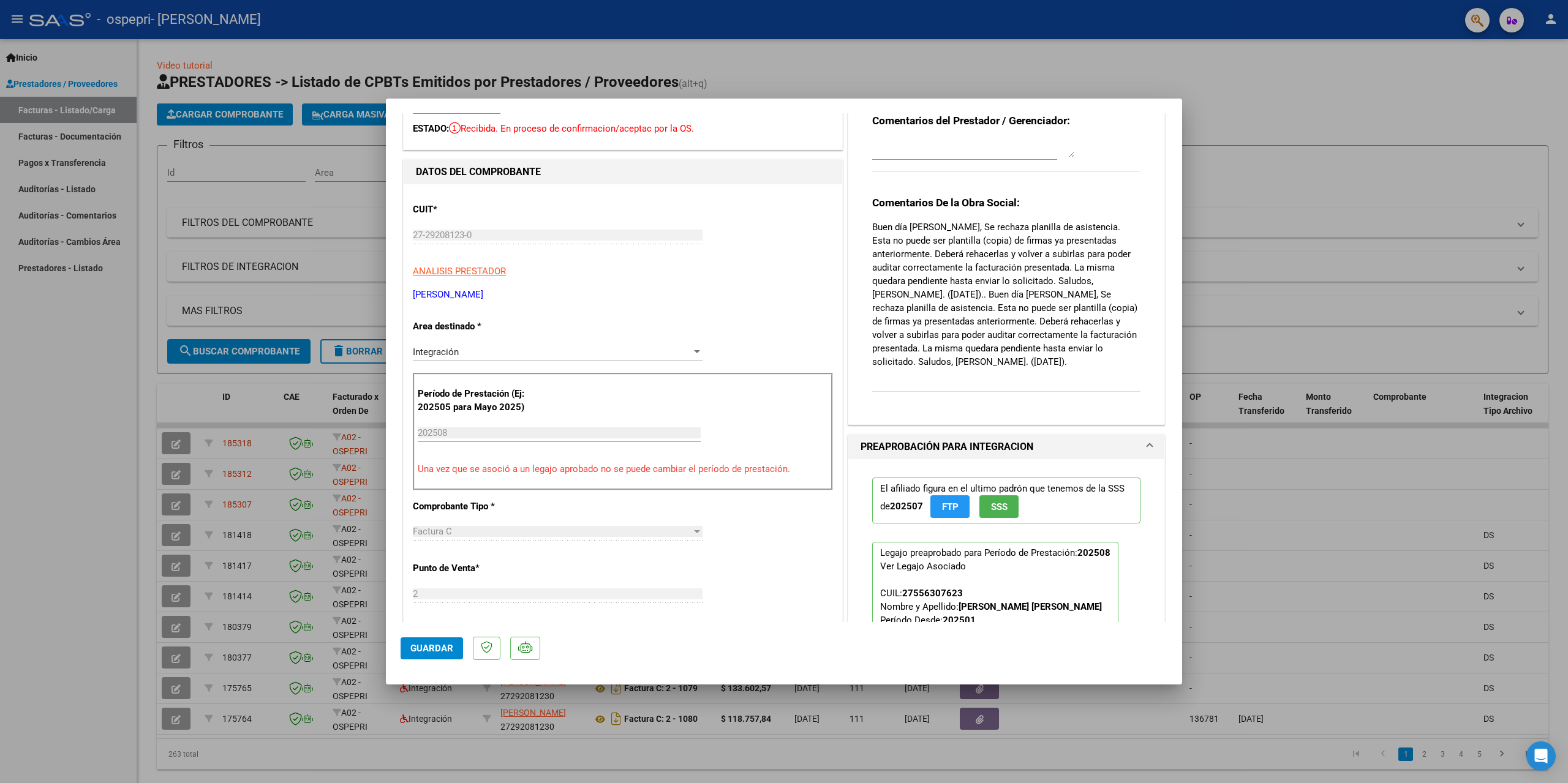
scroll to position [61, 0]
click at [967, 357] on p "Buen día [PERSON_NAME], Se rechaza planilla de asistencia. Esta no puede ser pl…" at bounding box center [1006, 293] width 268 height 148
drag, startPoint x: 903, startPoint y: 290, endPoint x: 941, endPoint y: 292, distance: 38.1
click at [941, 292] on p "Buen día [PERSON_NAME], Se rechaza planilla de asistencia. Esta no puede ser pl…" at bounding box center [1006, 293] width 268 height 148
click at [970, 307] on p "Buen día [PERSON_NAME], Se rechaza planilla de asistencia. Esta no puede ser pl…" at bounding box center [1006, 293] width 268 height 148
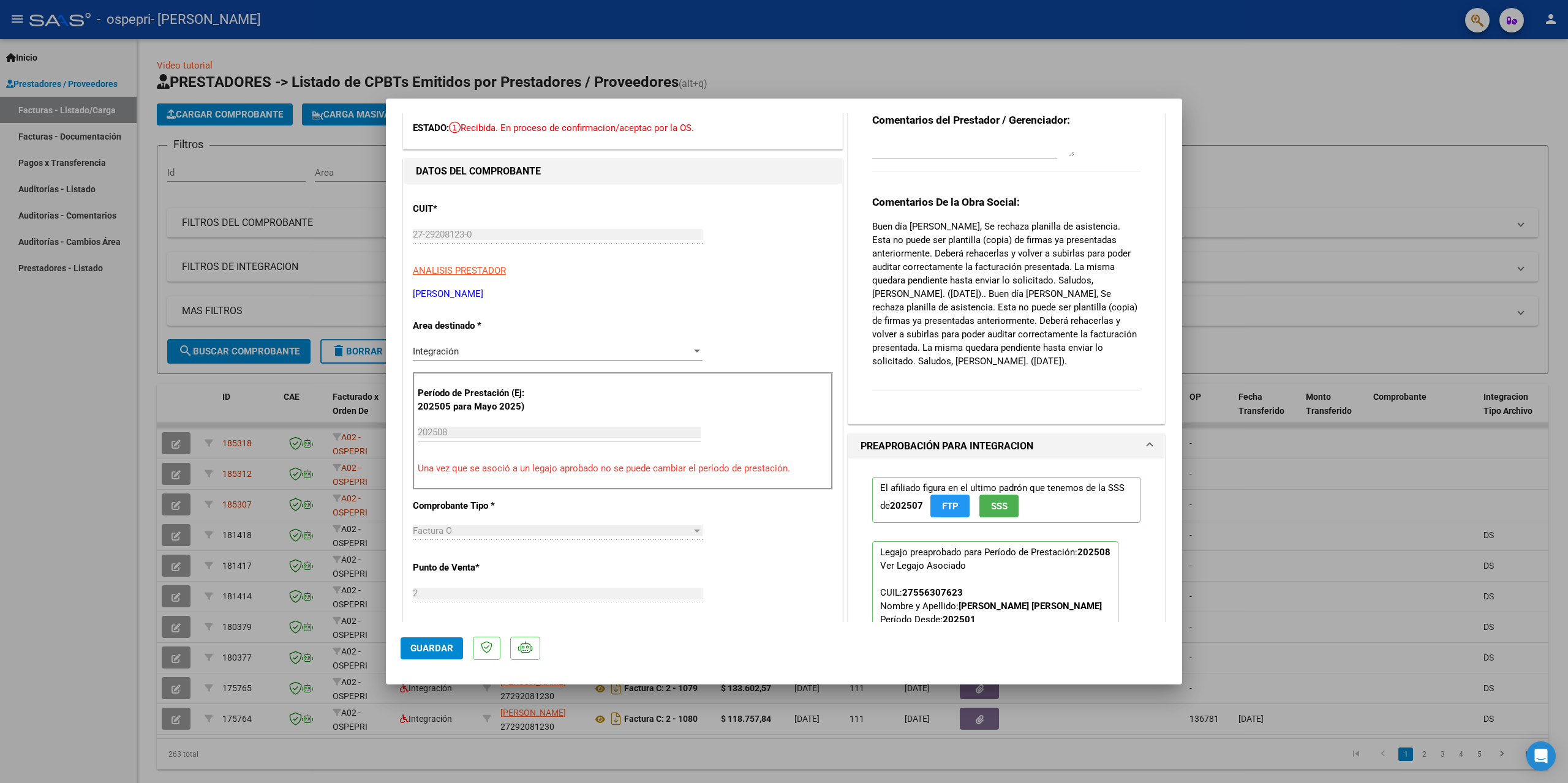
click at [1036, 310] on p "Buen día [PERSON_NAME], Se rechaza planilla de asistencia. Esta no puede ser pl…" at bounding box center [1006, 293] width 268 height 148
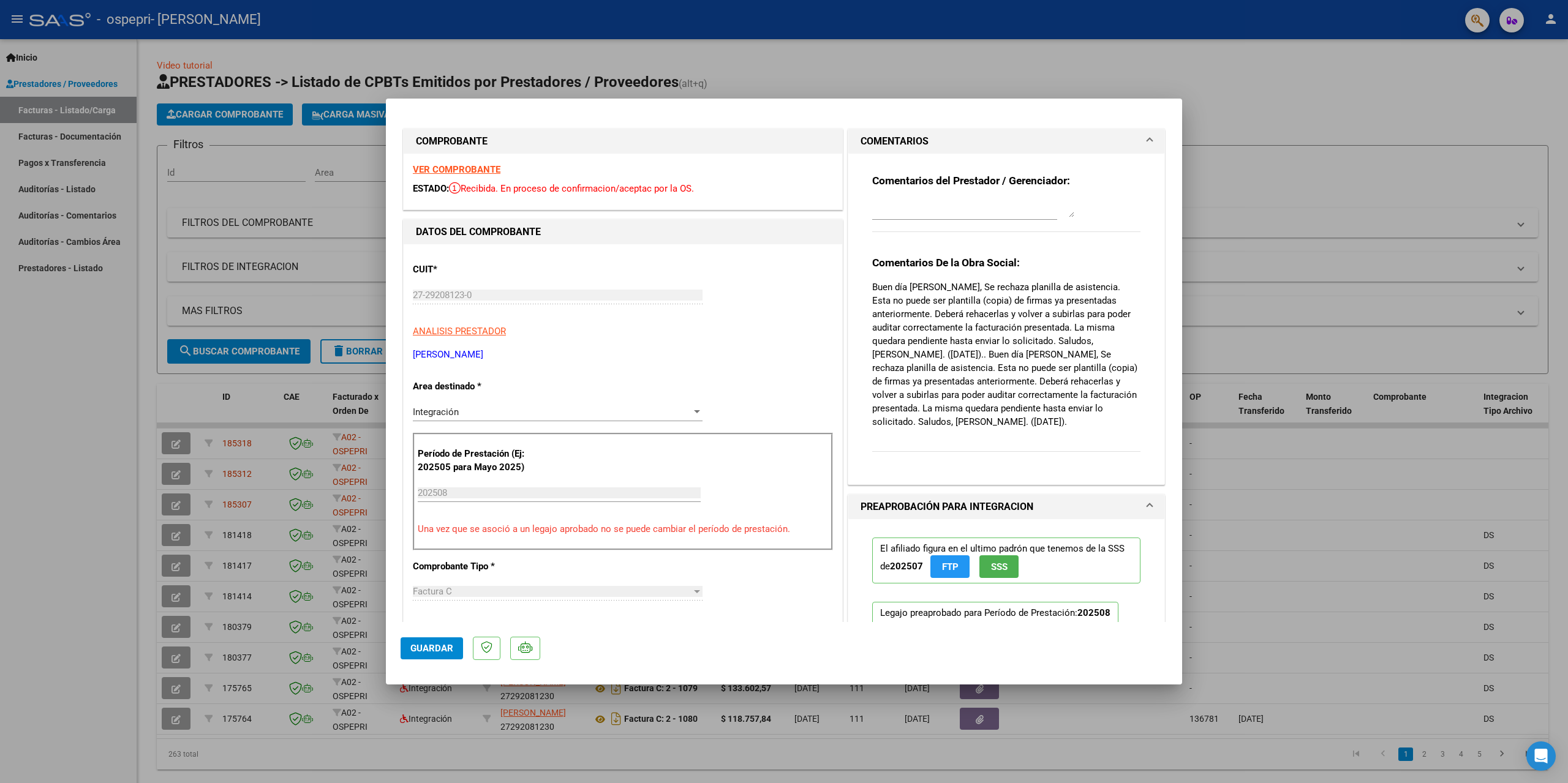
scroll to position [0, 0]
click at [435, 648] on span "Guardar" at bounding box center [432, 648] width 43 height 11
click at [75, 499] on div at bounding box center [784, 392] width 1568 height 783
type input "$ 0,00"
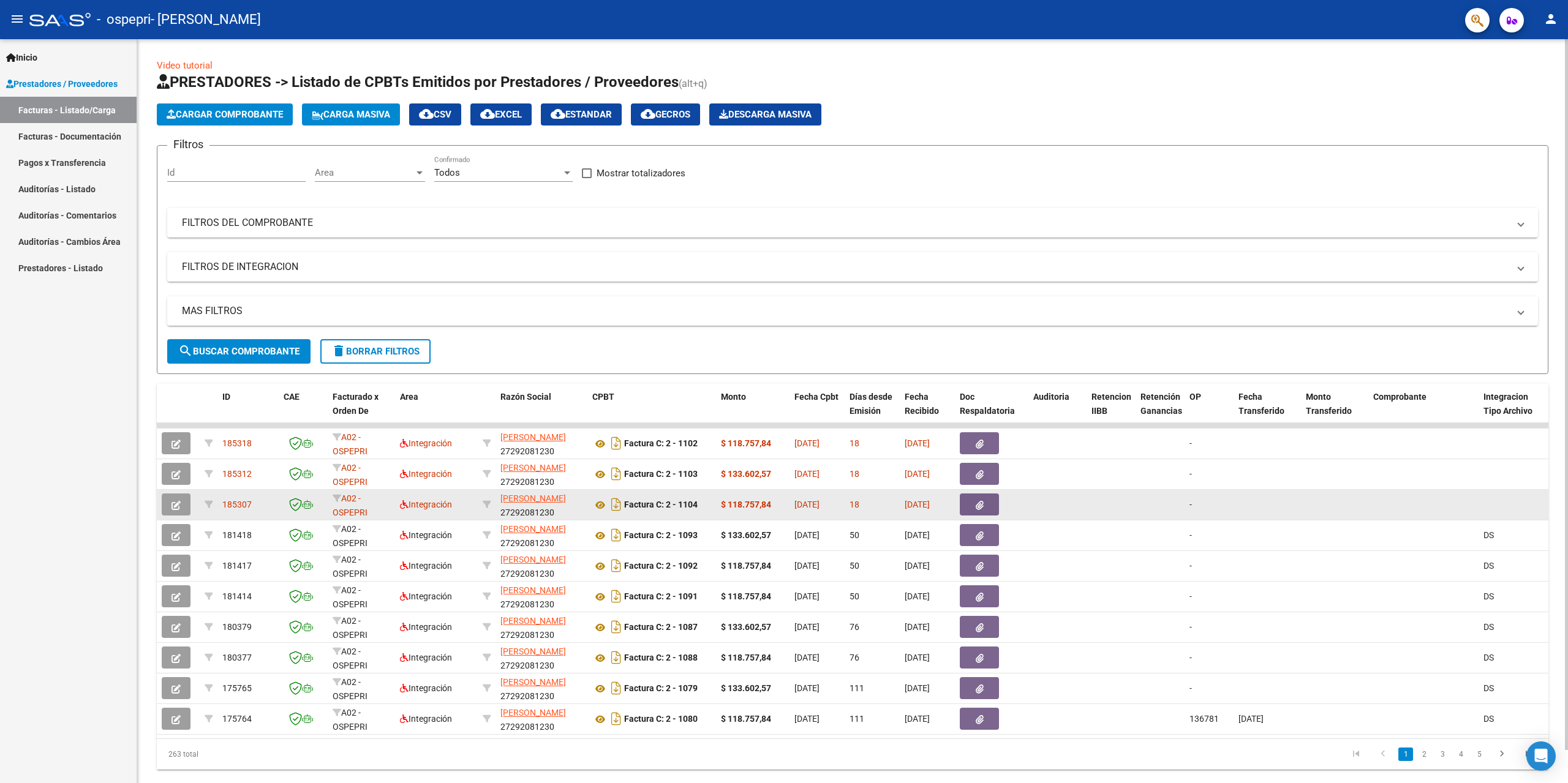
click at [180, 500] on span "button" at bounding box center [176, 505] width 9 height 11
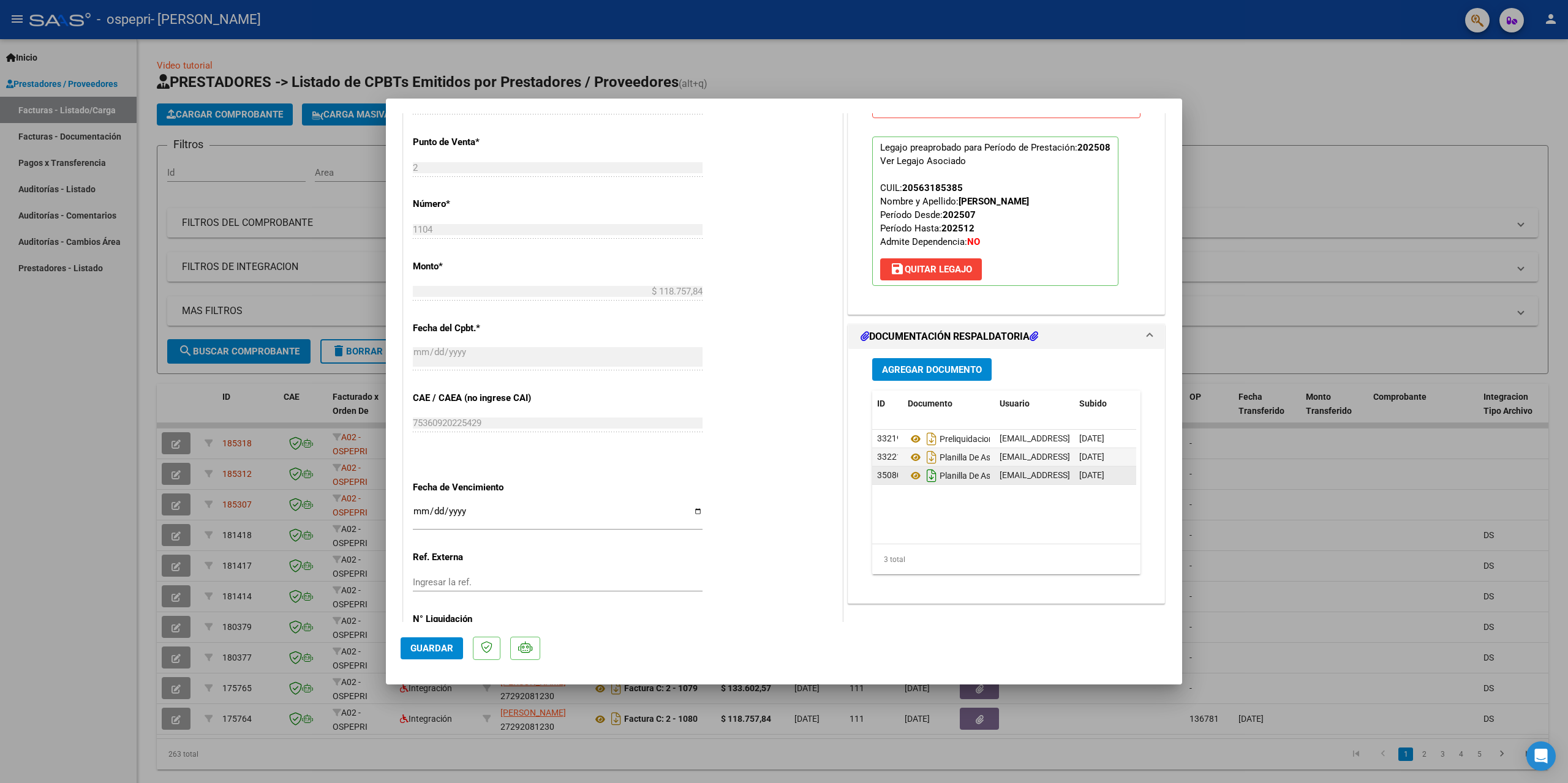
scroll to position [490, 0]
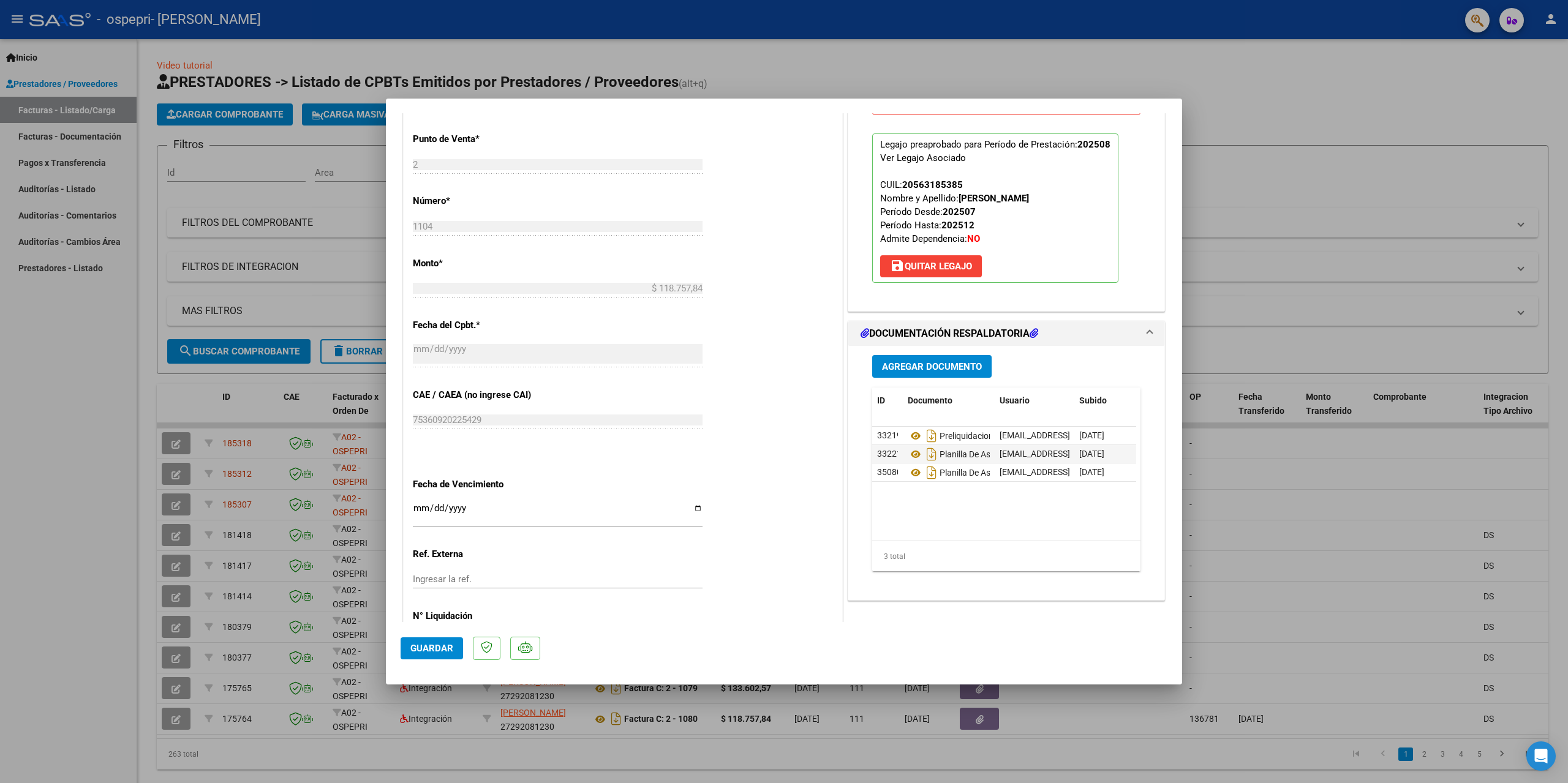
click at [62, 493] on div at bounding box center [784, 392] width 1568 height 783
type input "$ 0,00"
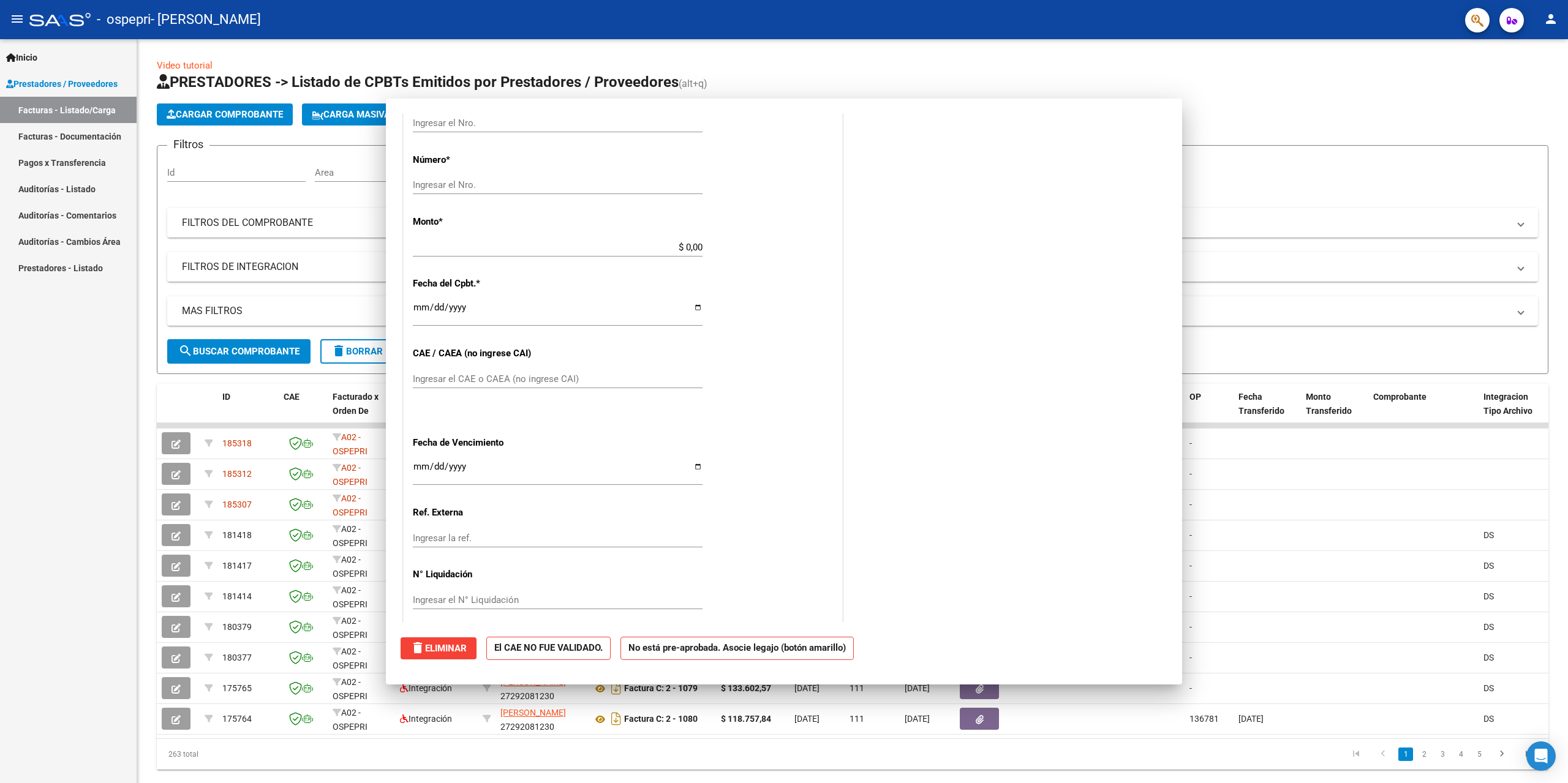
scroll to position [0, 0]
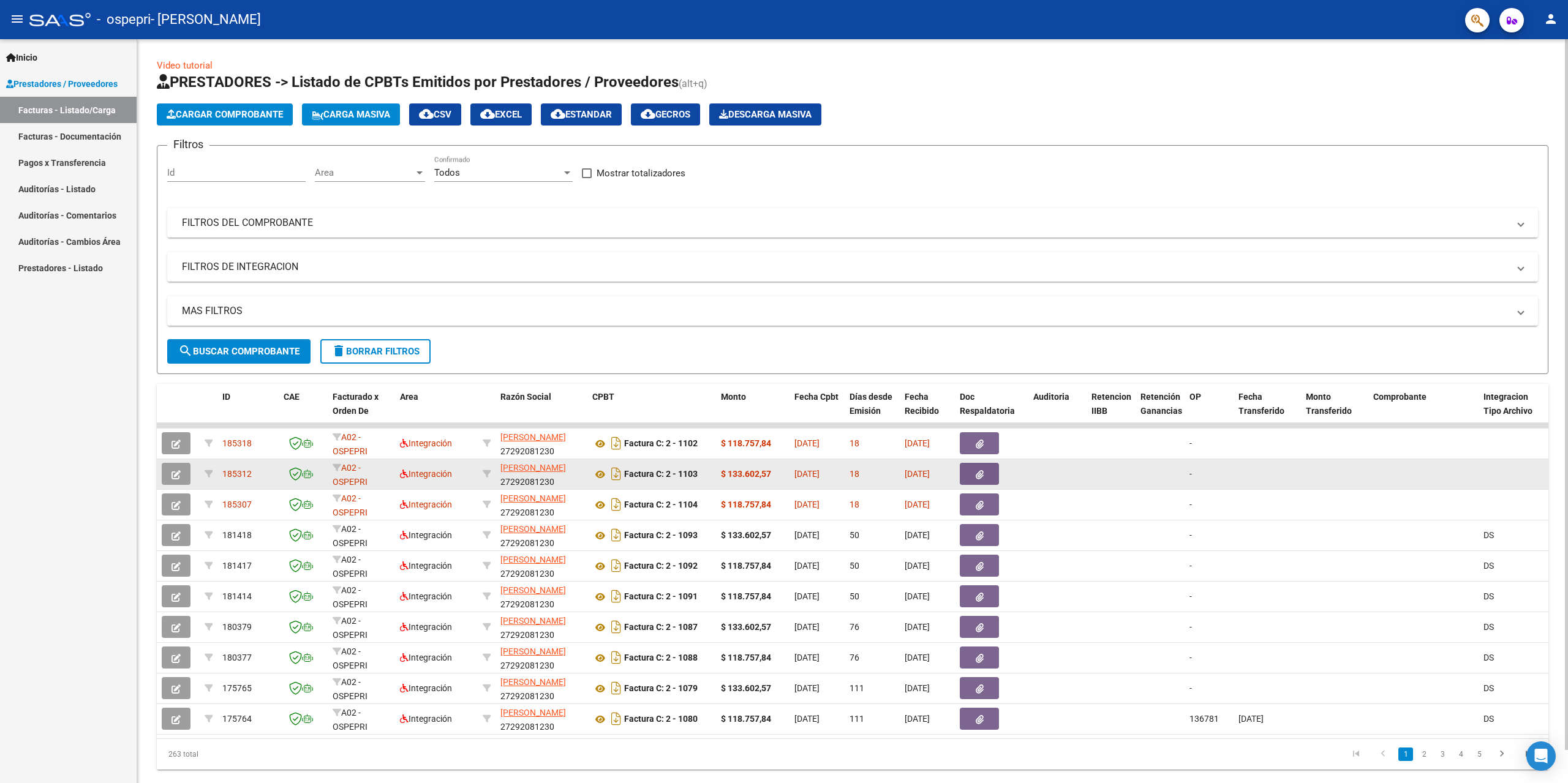
click at [177, 471] on icon "button" at bounding box center [176, 475] width 9 height 9
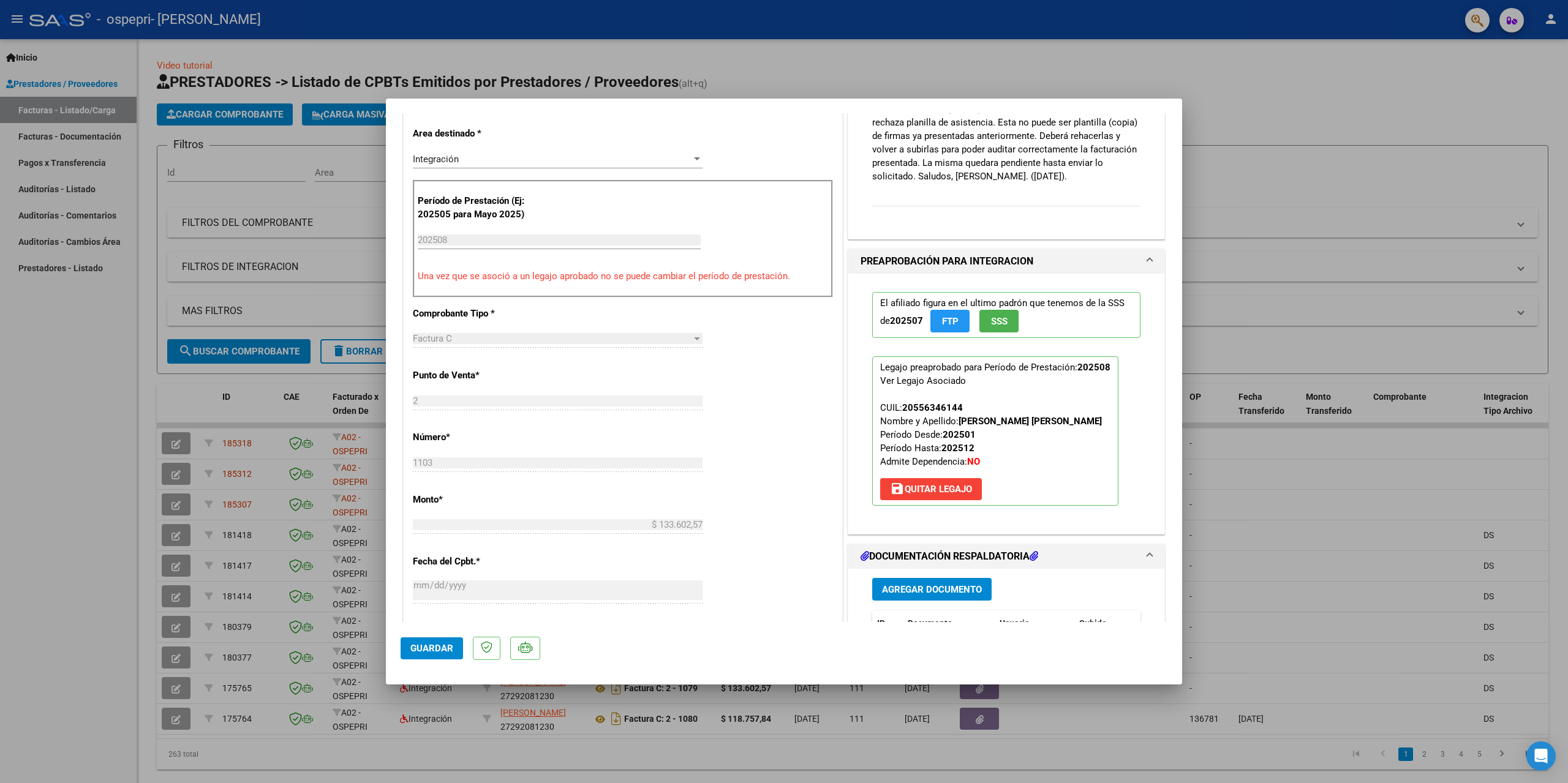
scroll to position [428, 0]
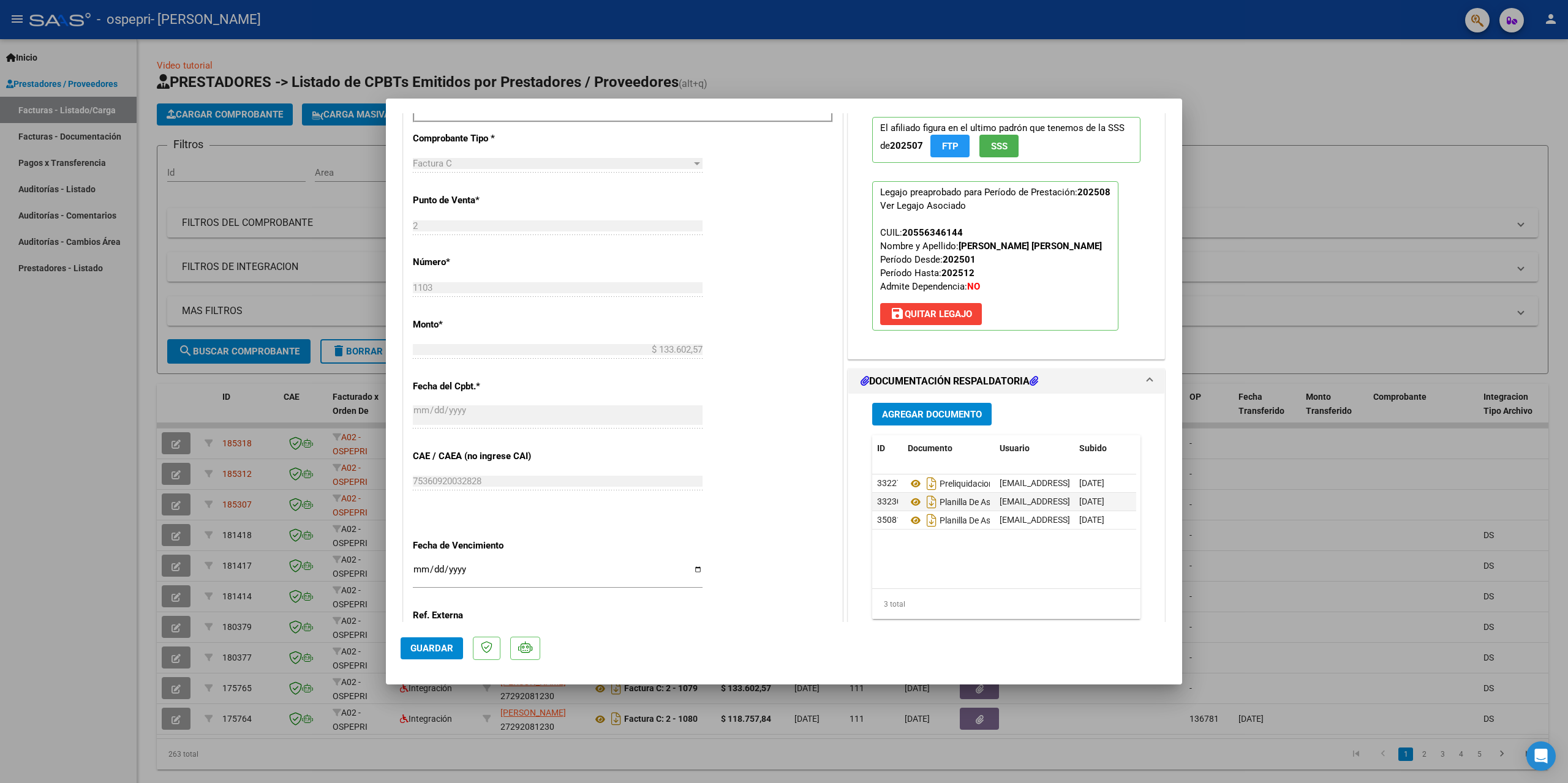
click at [70, 478] on div at bounding box center [784, 392] width 1568 height 783
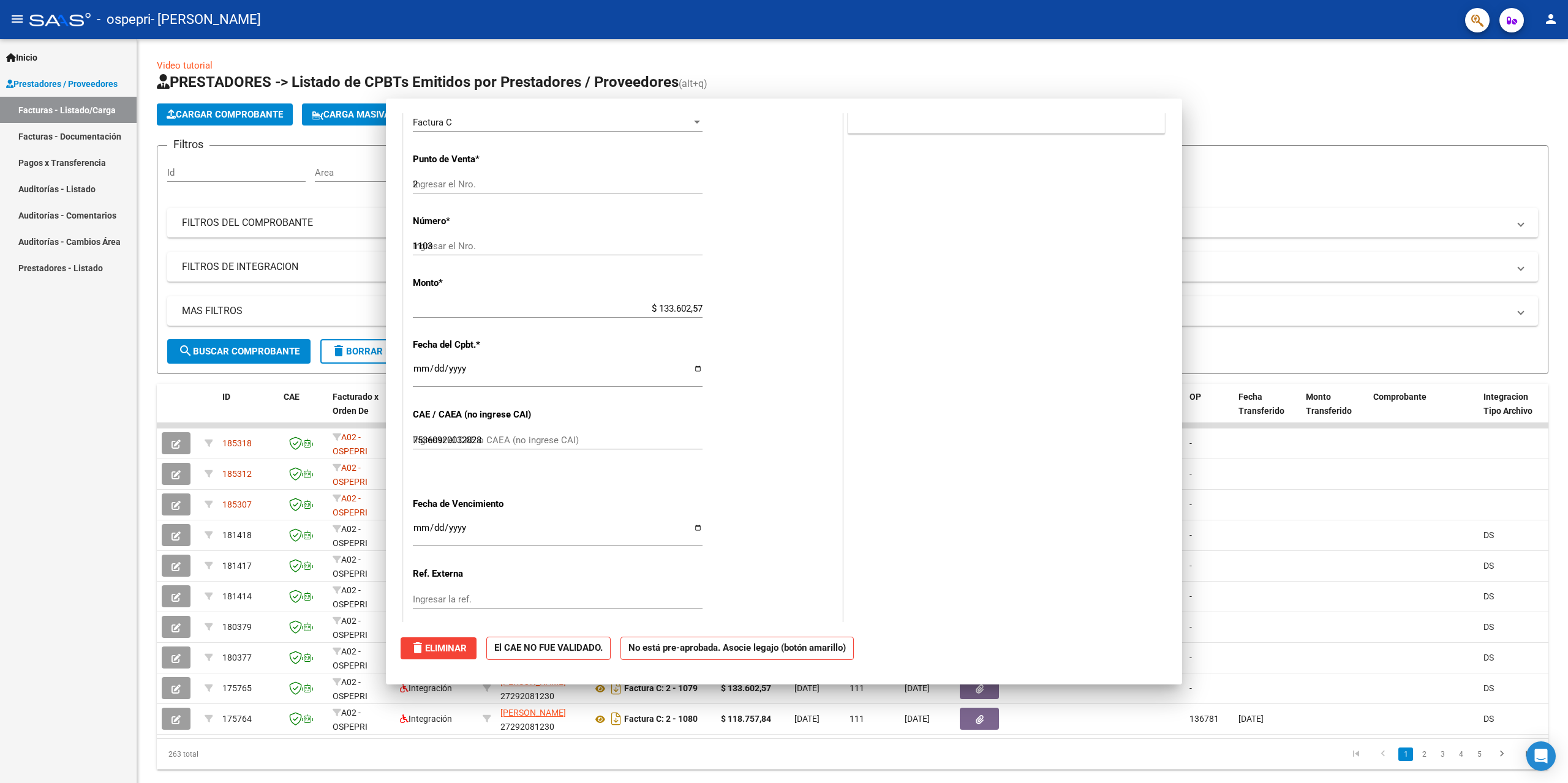
type input "$ 0,00"
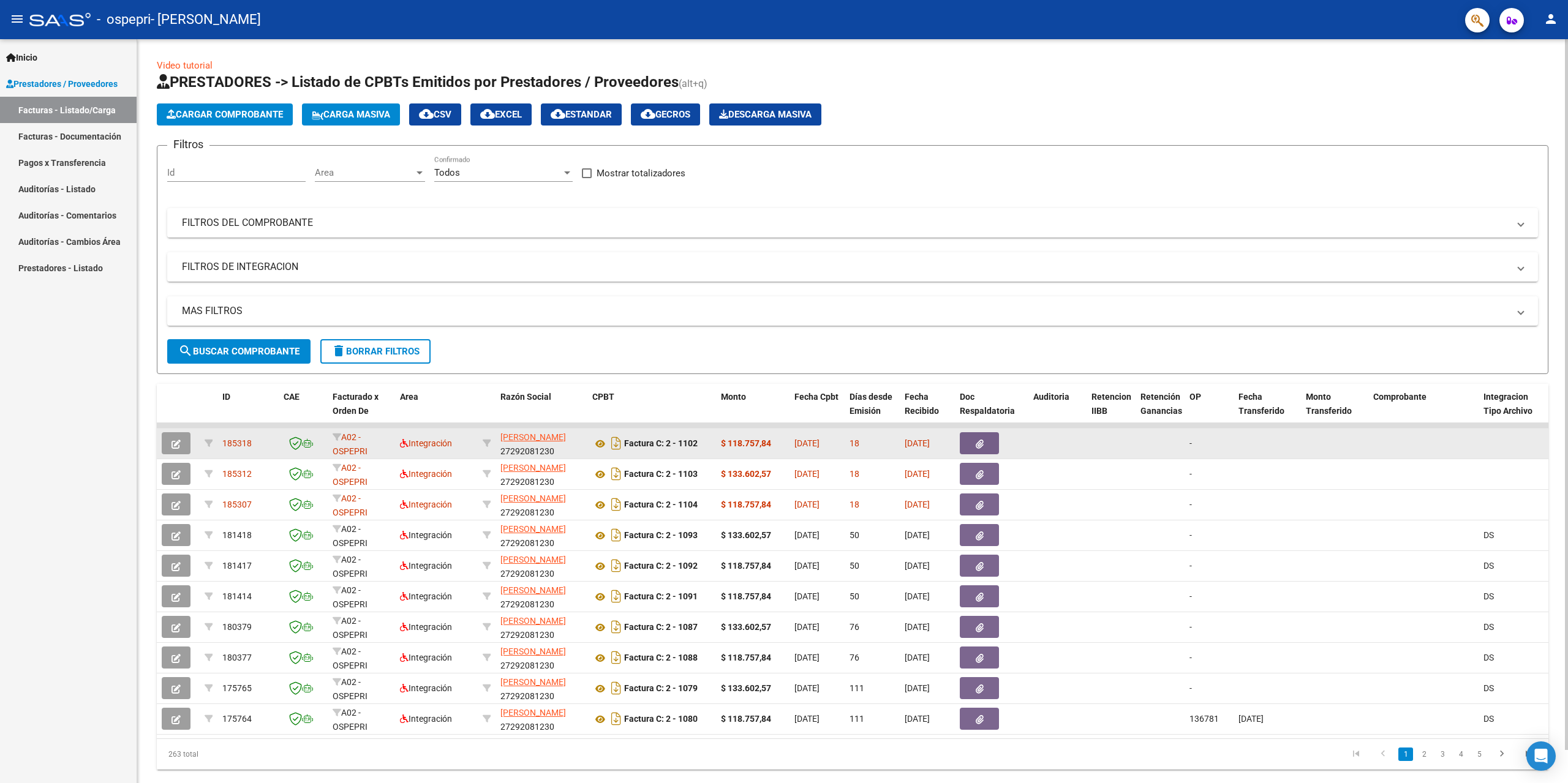
click at [174, 450] on button "button" at bounding box center [176, 443] width 29 height 22
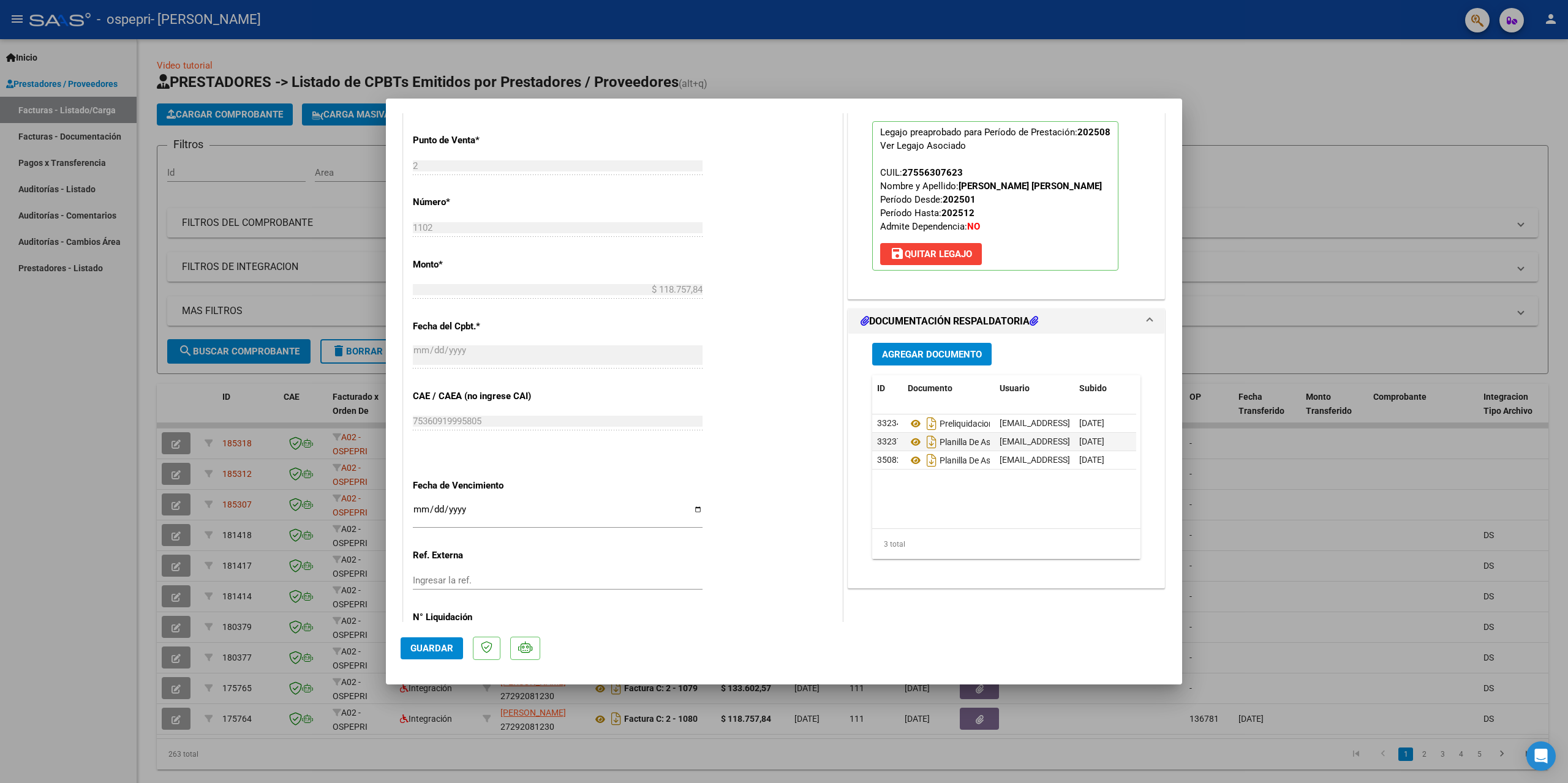
scroll to position [490, 0]
click at [85, 472] on div at bounding box center [784, 392] width 1568 height 783
type input "$ 0,00"
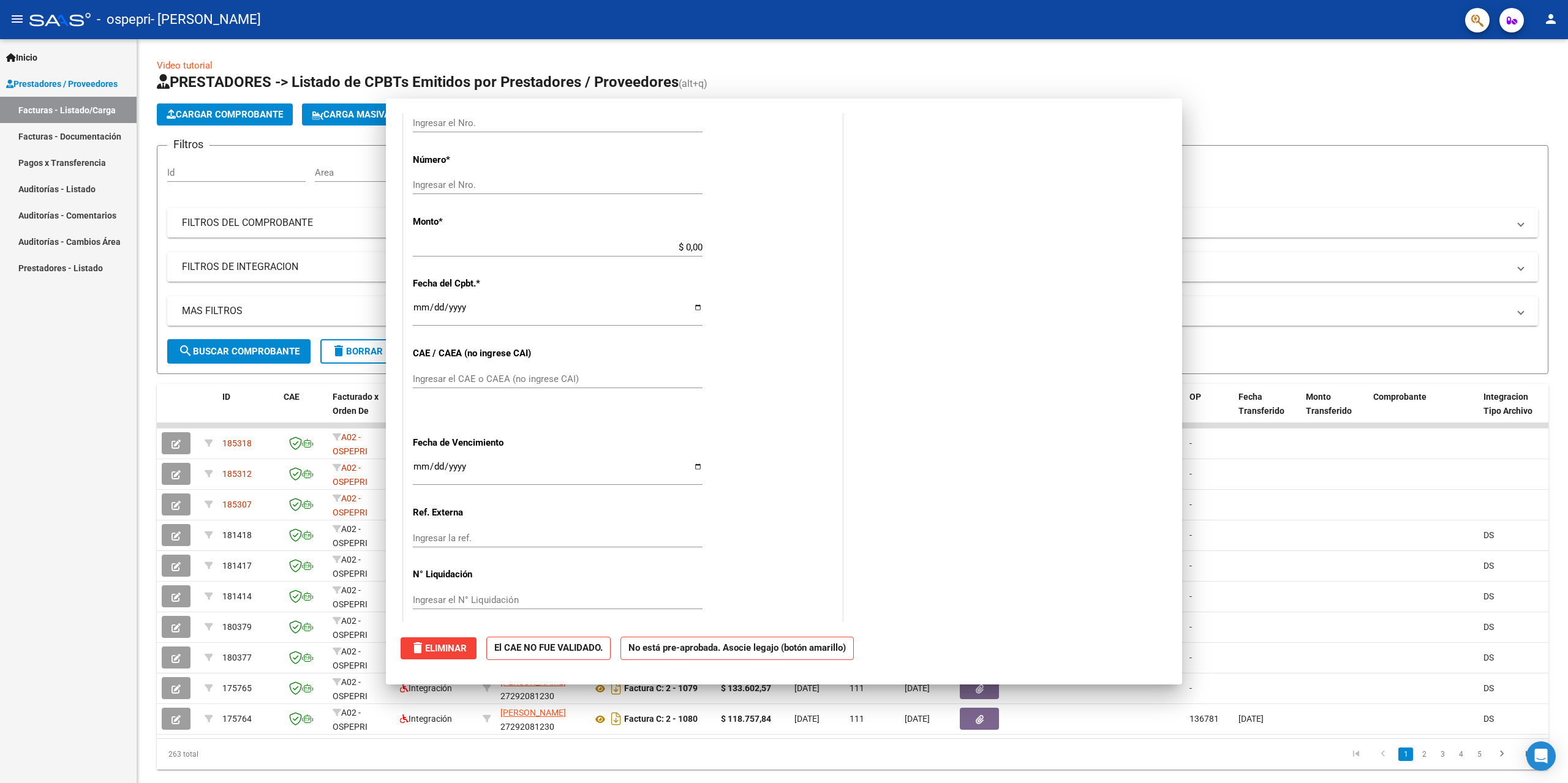
scroll to position [0, 0]
